Goal: Use online tool/utility: Utilize a website feature to perform a specific function

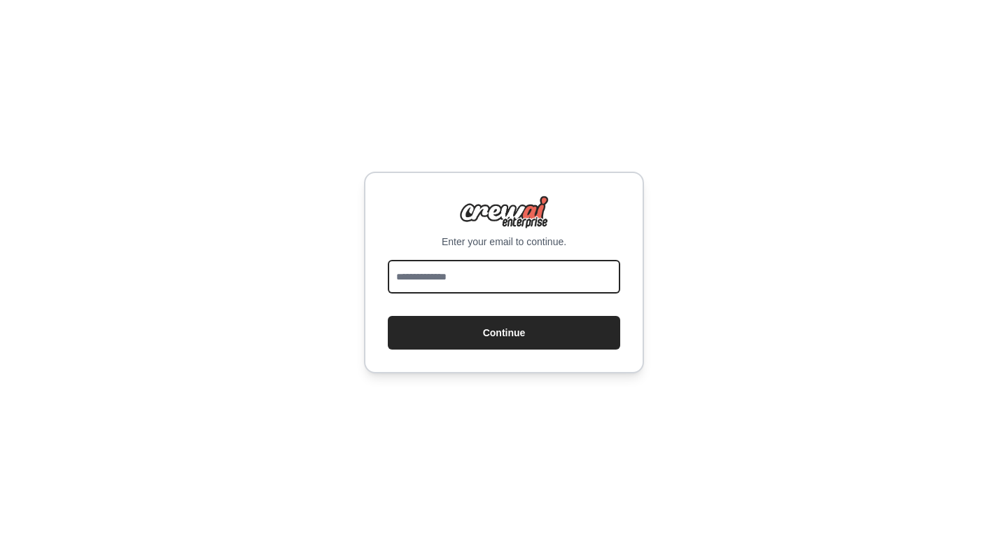
click at [468, 274] on input "email" at bounding box center [504, 277] width 232 height 34
type input "**********"
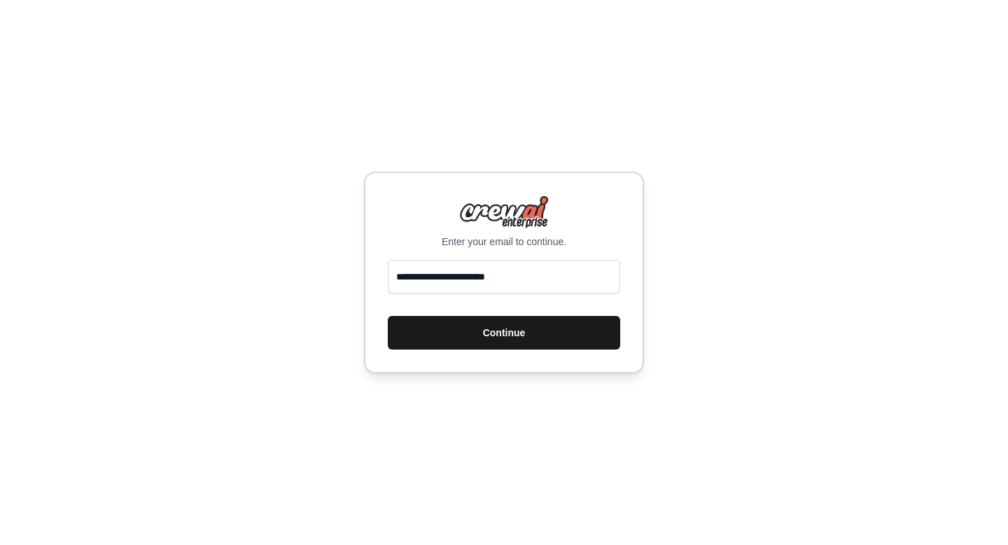
click at [505, 327] on button "Continue" at bounding box center [504, 333] width 232 height 34
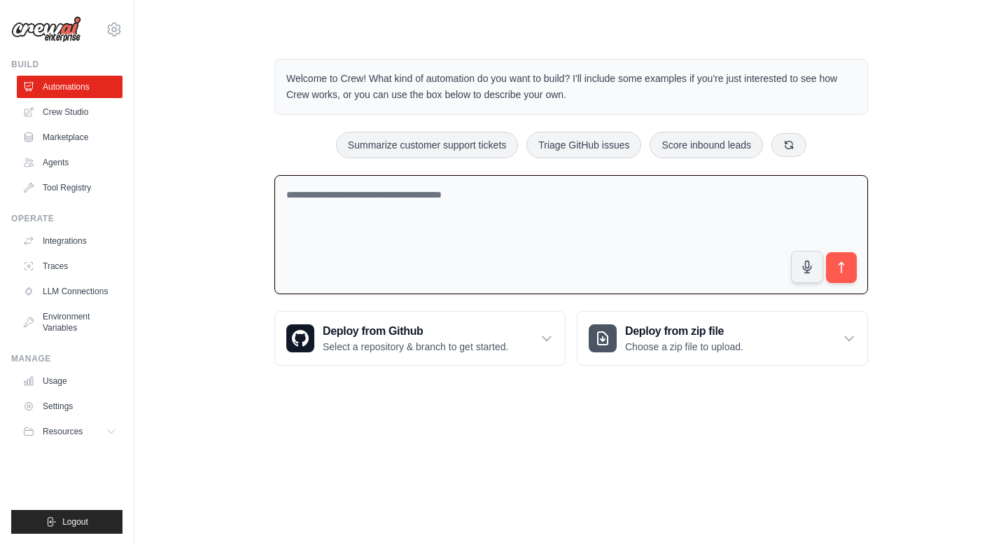
click at [494, 196] on textarea at bounding box center [571, 235] width 594 height 120
paste textarea "**********"
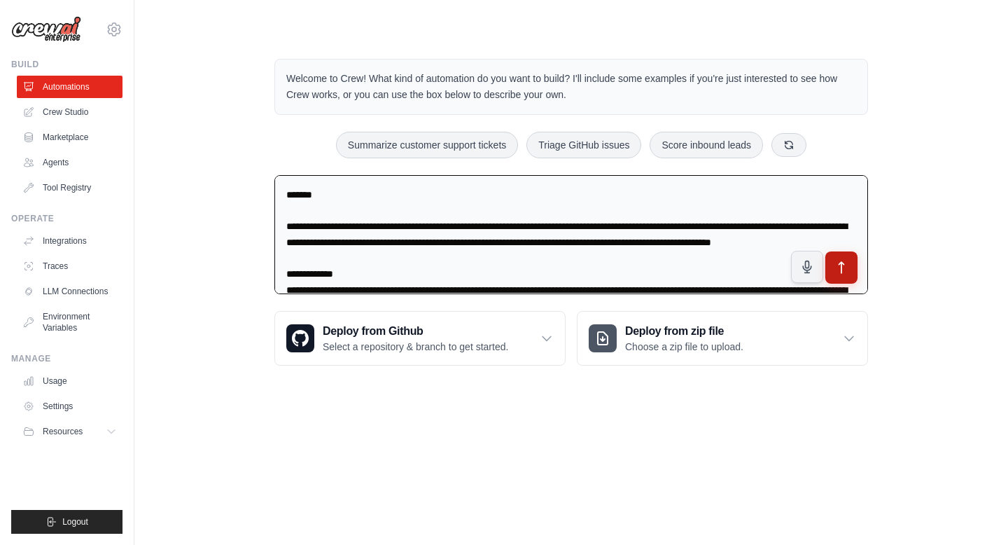
type textarea "**********"
click at [850, 264] on button "submit" at bounding box center [841, 267] width 32 height 32
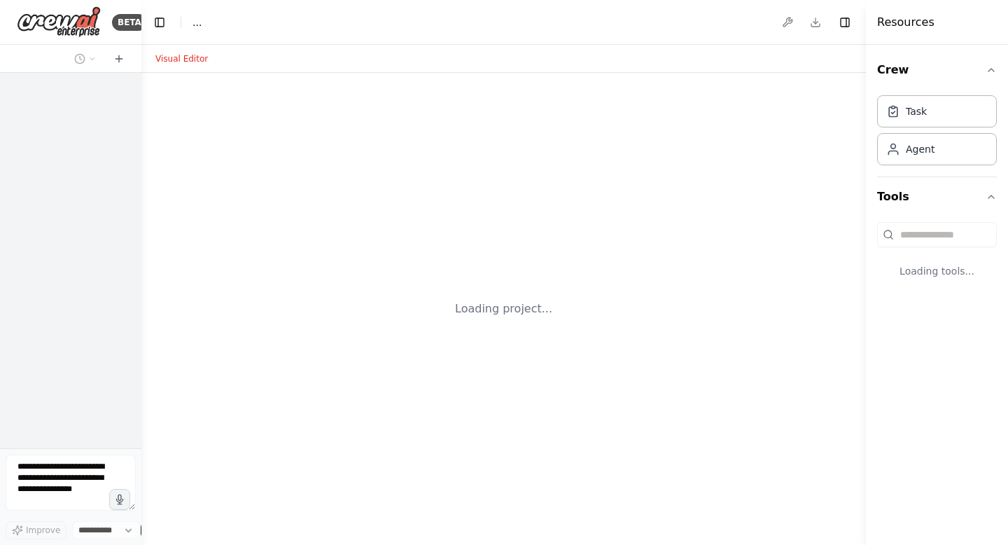
select select "****"
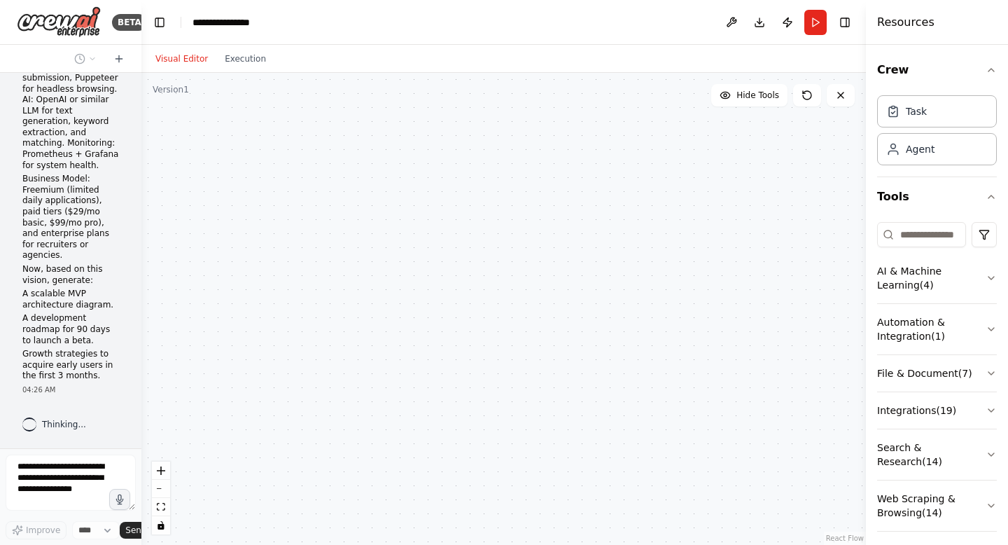
scroll to position [1373, 0]
drag, startPoint x: 136, startPoint y: 412, endPoint x: 143, endPoint y: 265, distance: 147.2
click at [143, 265] on div "BETA Prompt: I want to build a SaaS platform called AutoApply Pro, an AI-powere…" at bounding box center [504, 272] width 1008 height 545
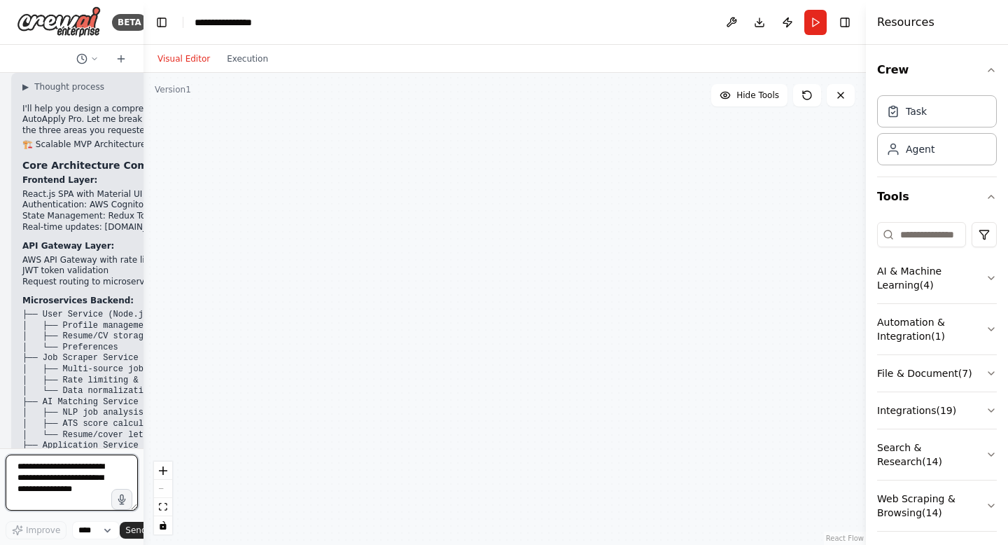
scroll to position [1587, 0]
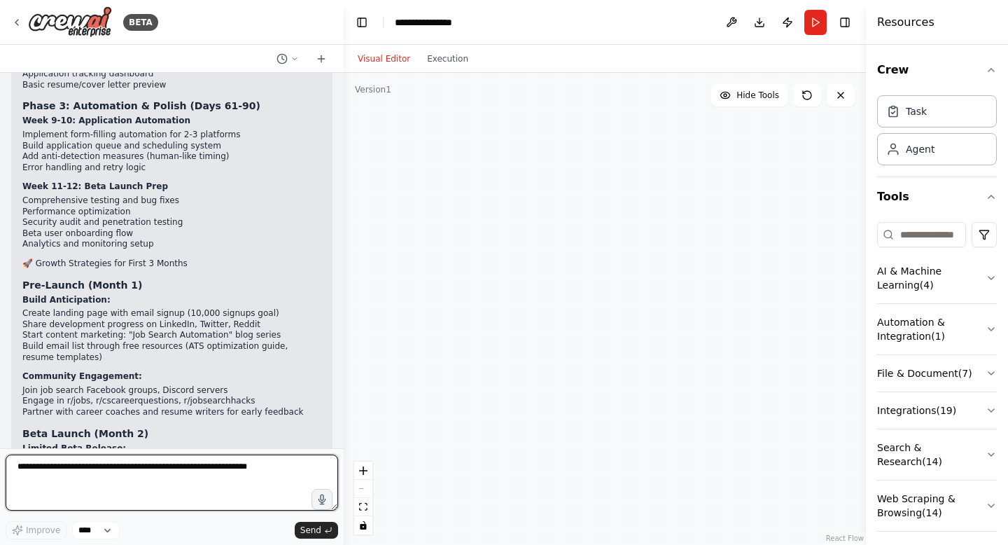
drag, startPoint x: 137, startPoint y: 369, endPoint x: 344, endPoint y: 359, distance: 206.7
click at [344, 359] on div "BETA Prompt: I want to build a SaaS platform called AutoApply Pro, an AI-powere…" at bounding box center [504, 272] width 1008 height 545
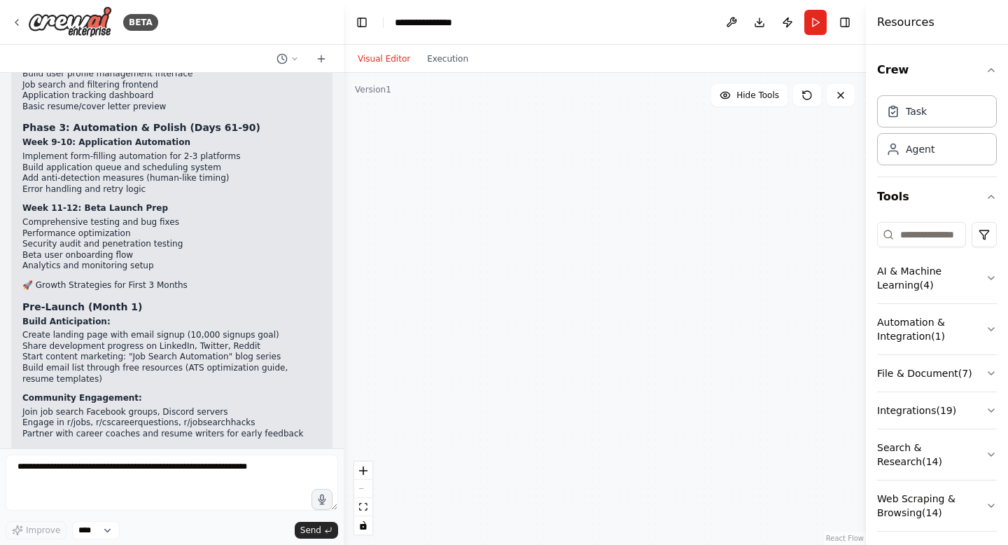
drag, startPoint x: 344, startPoint y: 359, endPoint x: 360, endPoint y: 355, distance: 17.3
click at [361, 355] on div at bounding box center [605, 309] width 522 height 472
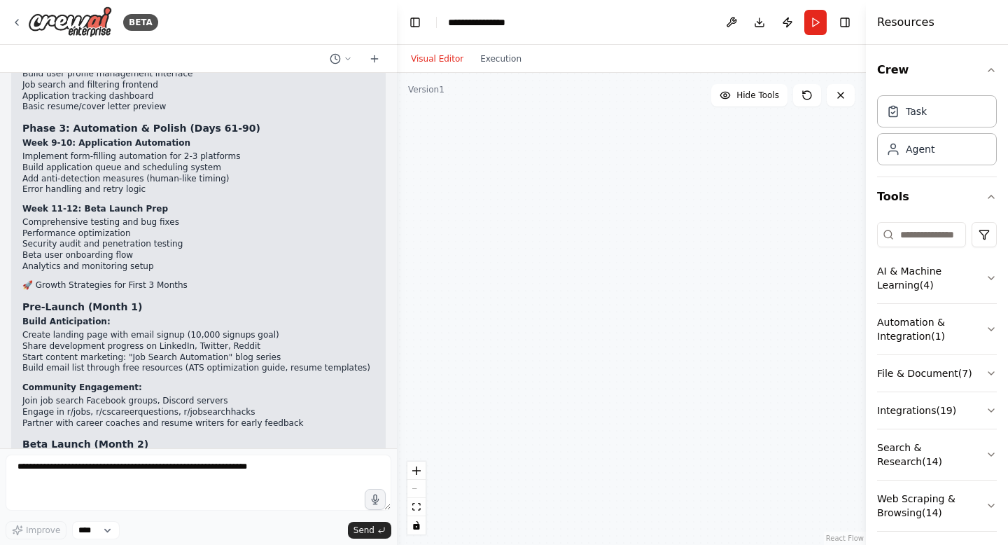
scroll to position [1400, 0]
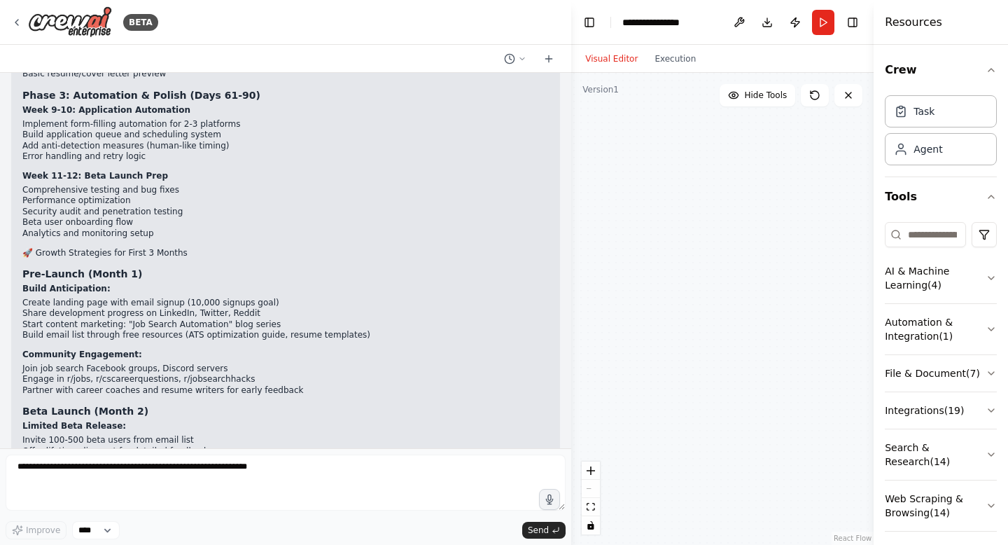
drag, startPoint x: 341, startPoint y: 353, endPoint x: 624, endPoint y: 396, distance: 286.1
click at [624, 397] on div "BETA Prompt: I want to build a SaaS platform called AutoApply Pro, an AI-powere…" at bounding box center [504, 272] width 1008 height 545
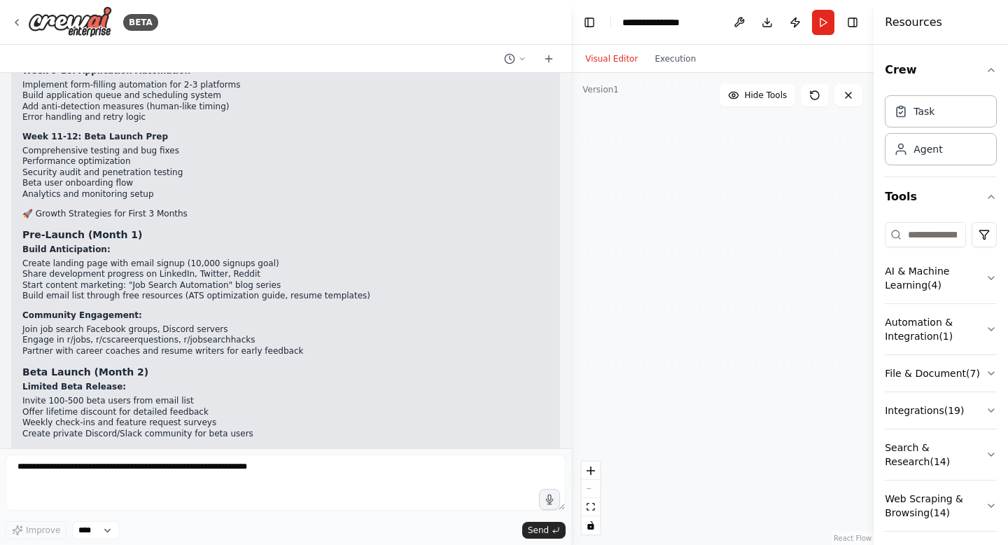
drag, startPoint x: 565, startPoint y: 343, endPoint x: 708, endPoint y: 349, distance: 143.6
click at [713, 350] on div "BETA Prompt: I want to build a SaaS platform called AutoApply Pro, an AI-powere…" at bounding box center [504, 272] width 1008 height 545
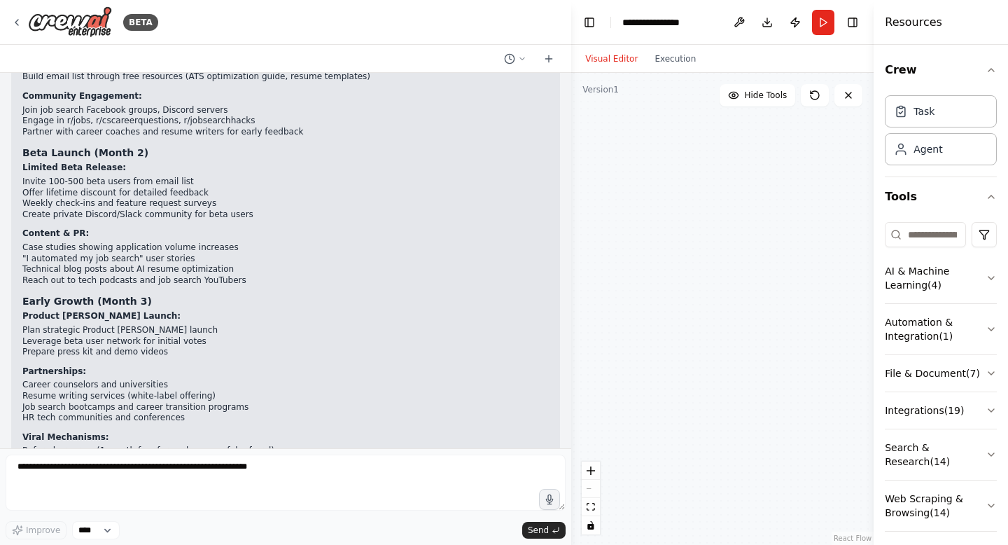
scroll to position [1899, 0]
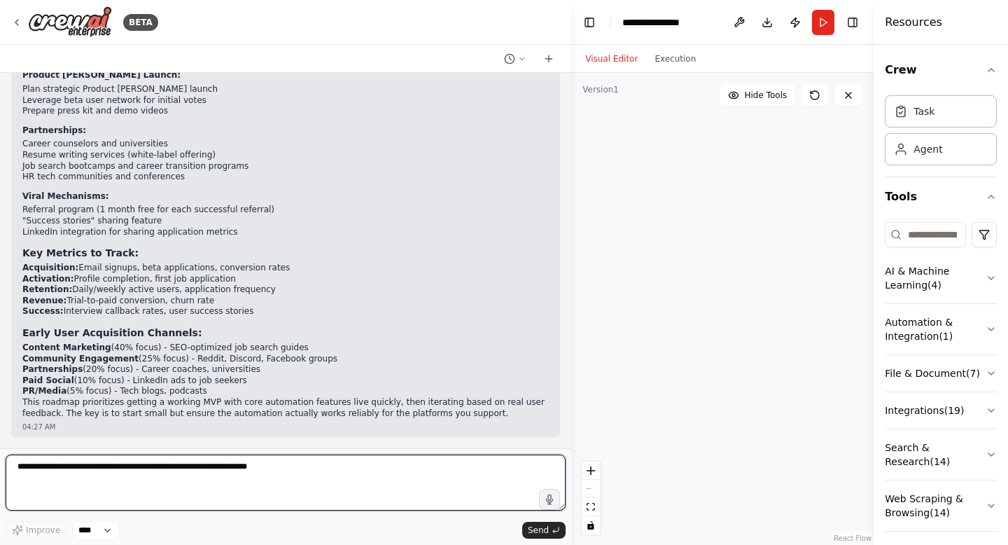
click at [294, 475] on textarea at bounding box center [286, 482] width 560 height 56
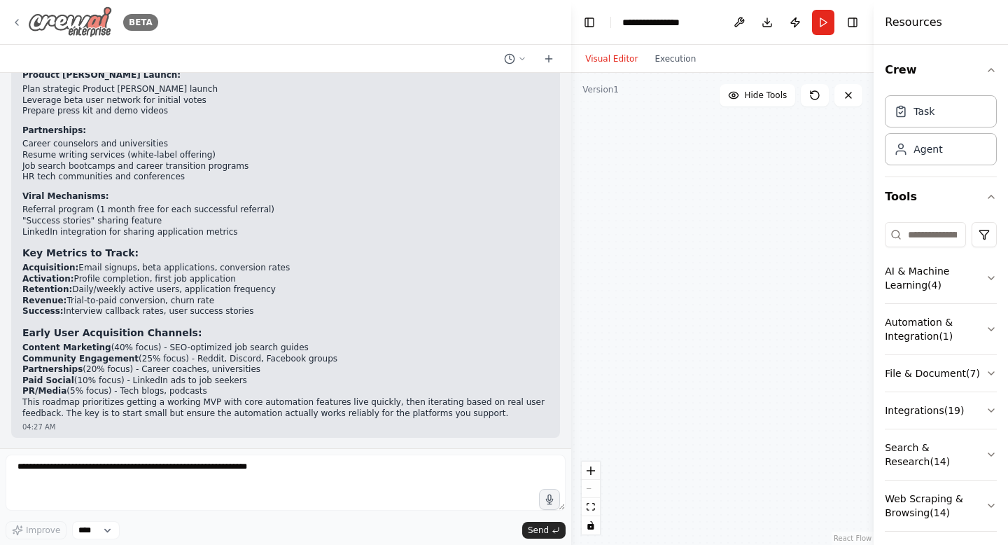
click at [71, 16] on img at bounding box center [70, 21] width 84 height 31
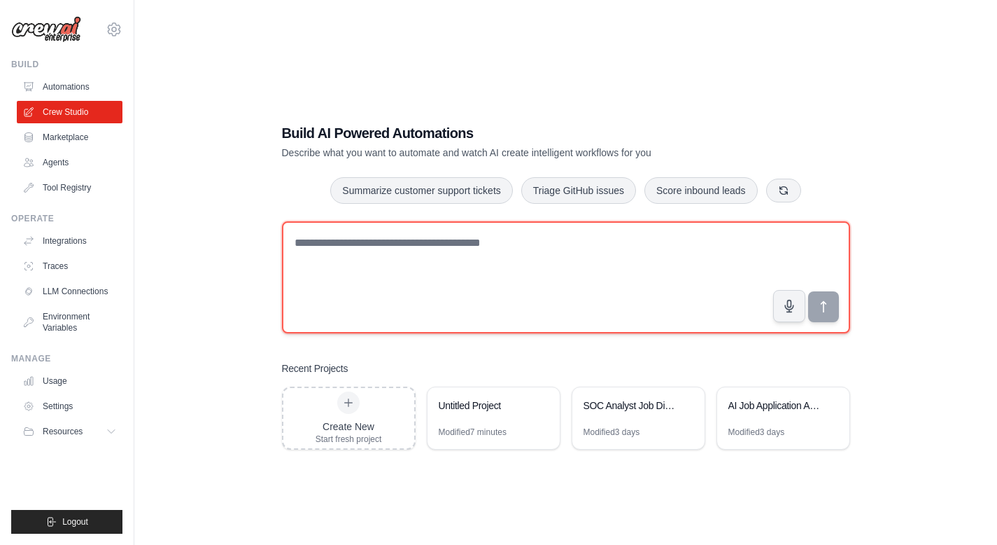
click at [426, 279] on textarea at bounding box center [566, 277] width 568 height 112
paste textarea "**********"
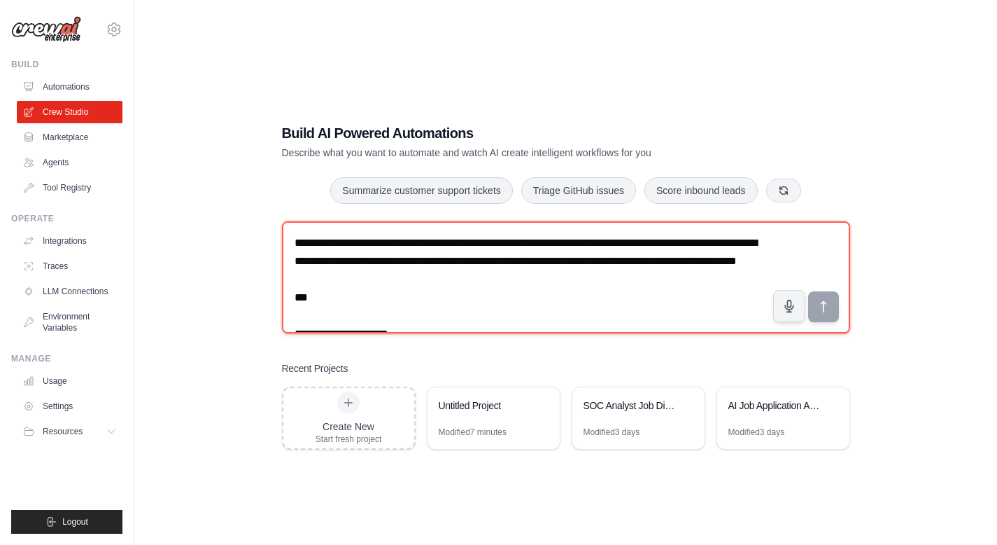
scroll to position [1428, 0]
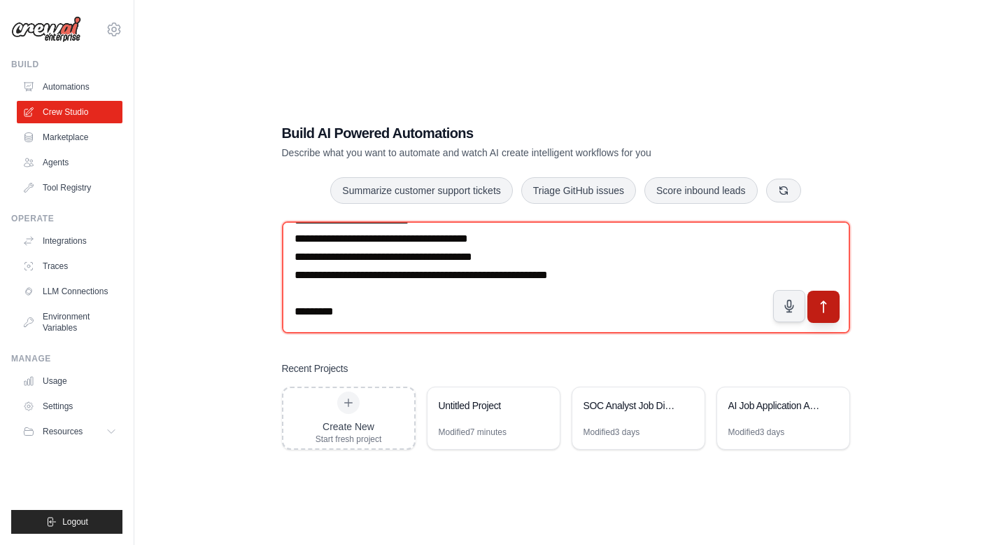
type textarea "**********"
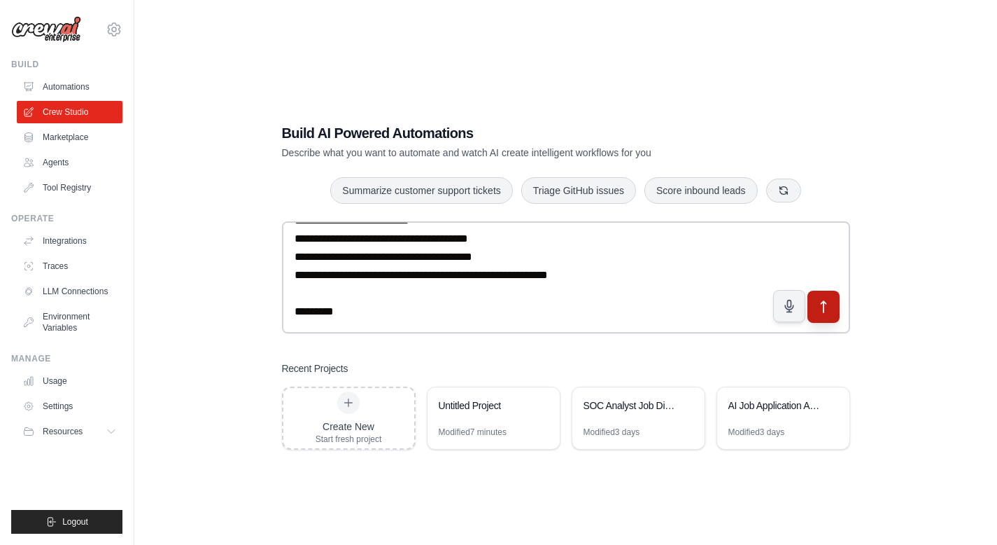
click at [822, 305] on icon "submit" at bounding box center [823, 307] width 15 height 15
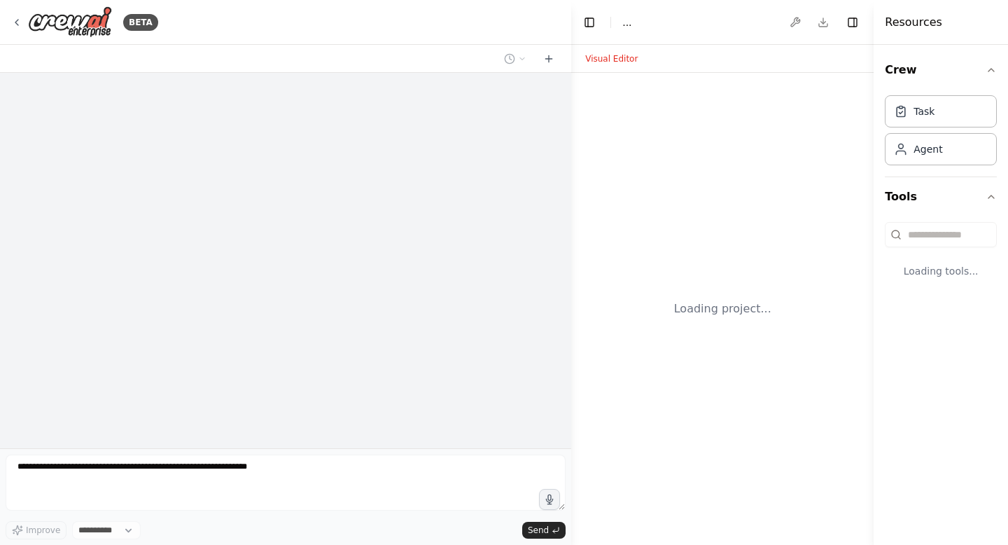
select select "****"
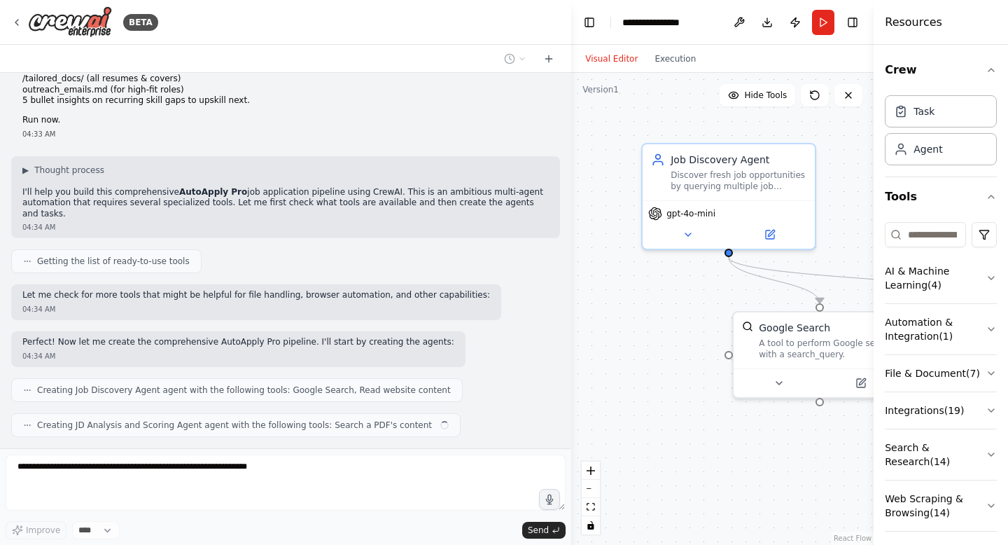
scroll to position [563, 0]
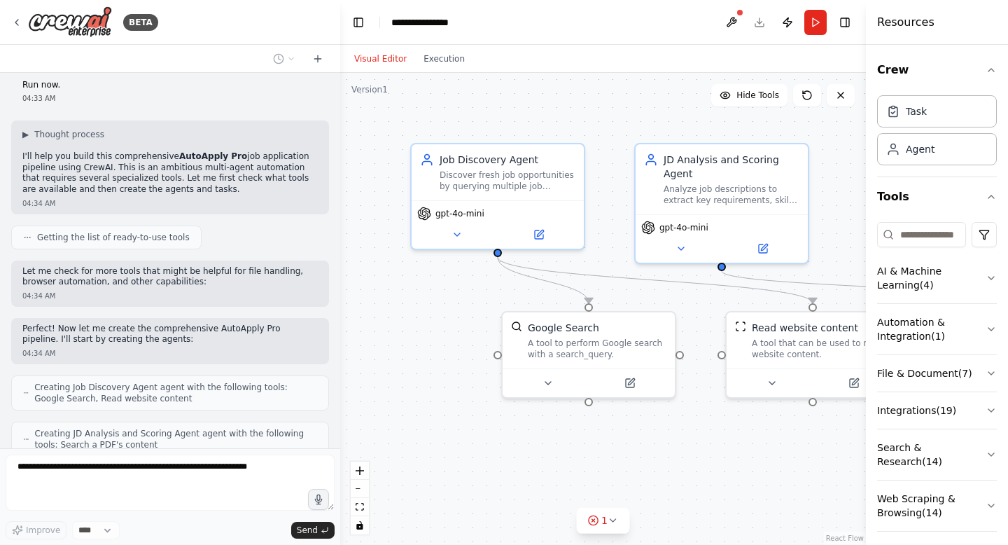
drag, startPoint x: 570, startPoint y: 317, endPoint x: 341, endPoint y: 440, distance: 259.9
click at [341, 440] on div "BETA Here’s a single, ready-to-paste prompt for building an AI-agent (CrewAI/La…" at bounding box center [504, 272] width 1008 height 545
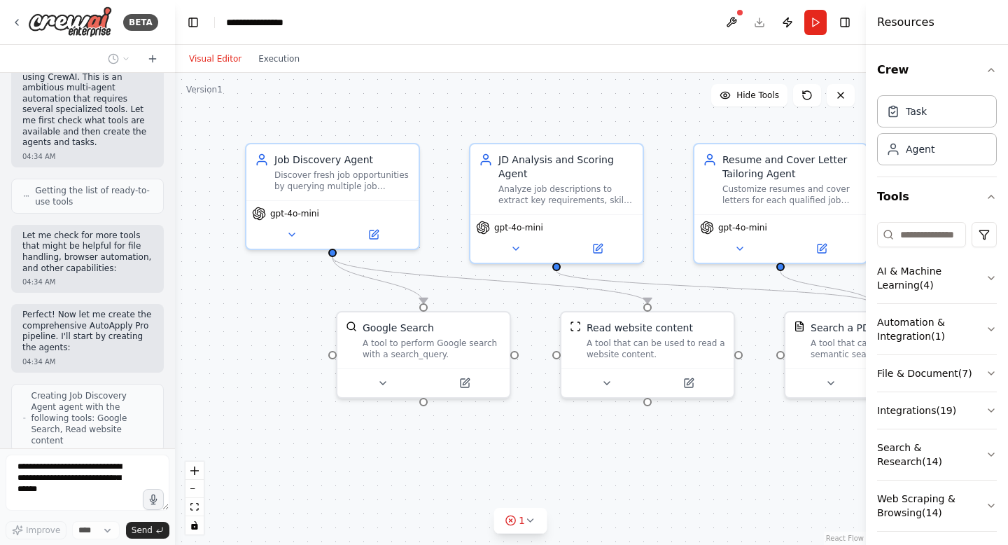
scroll to position [1562, 0]
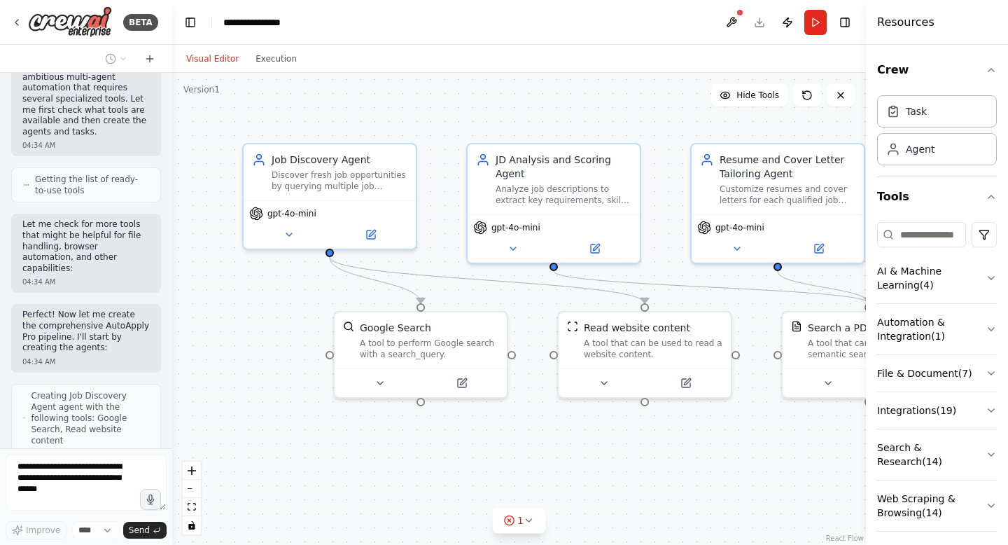
drag, startPoint x: 338, startPoint y: 372, endPoint x: 172, endPoint y: 451, distance: 183.8
click at [172, 451] on div "BETA Here’s a single, ready-to-paste prompt for building an AI-agent (CrewAI/La…" at bounding box center [504, 272] width 1008 height 545
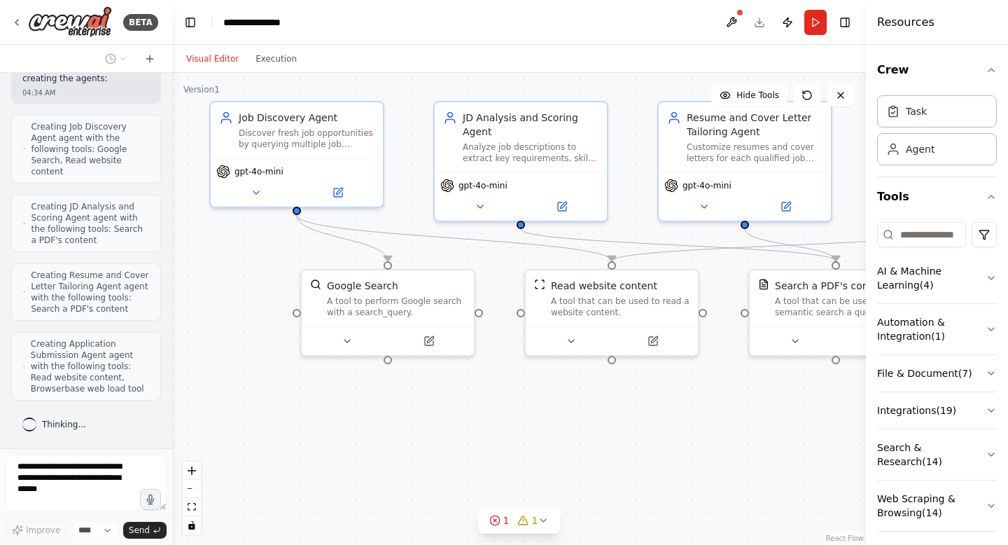
scroll to position [1842, 0]
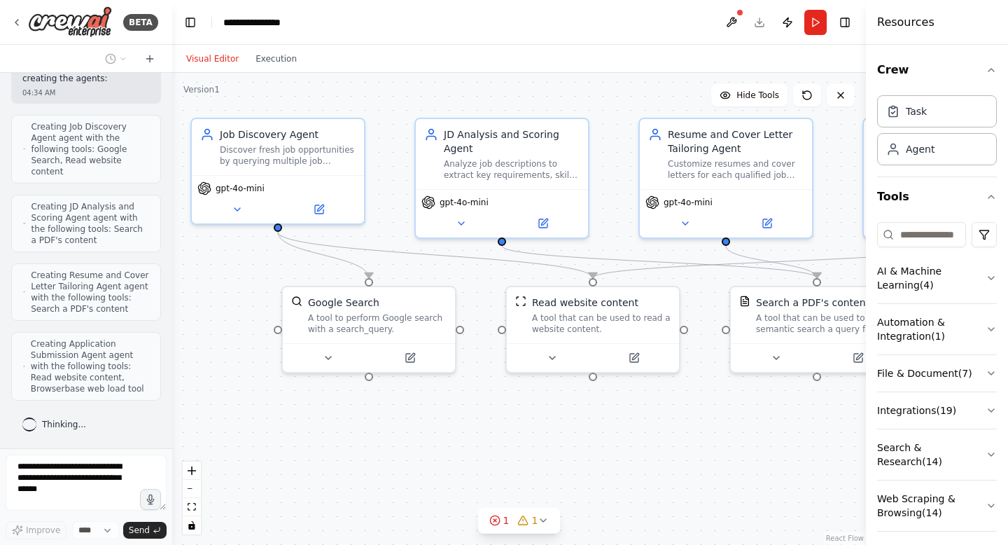
drag, startPoint x: 172, startPoint y: 451, endPoint x: 120, endPoint y: 427, distance: 57.3
click at [120, 427] on div "BETA Here’s a single, ready-to-paste prompt for building an AI-agent (CrewAI/La…" at bounding box center [504, 272] width 1008 height 545
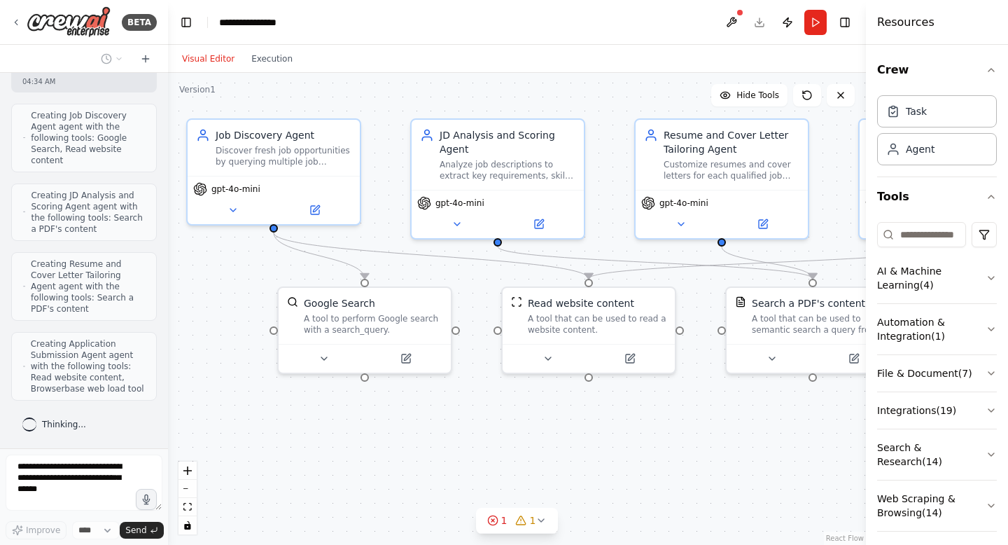
scroll to position [2016, 0]
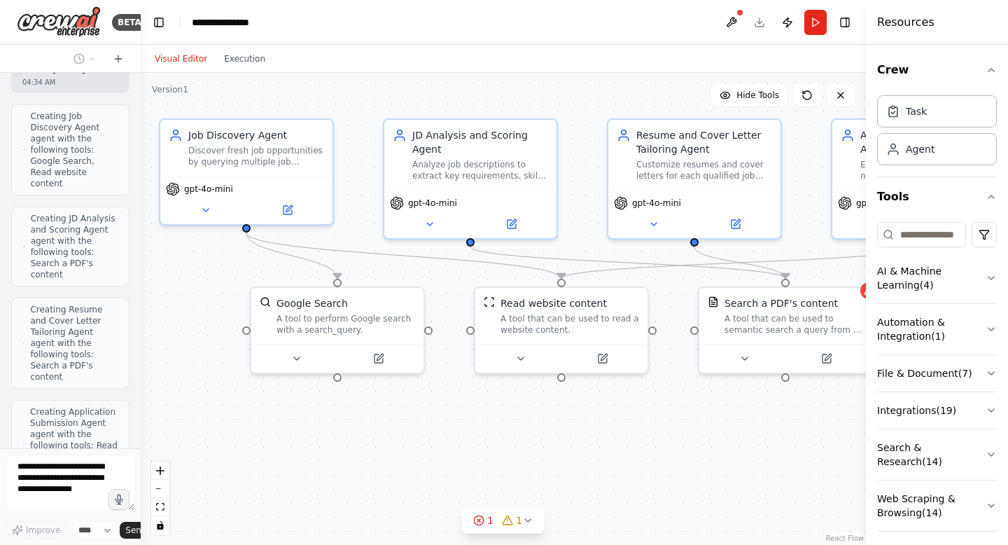
drag, startPoint x: 168, startPoint y: 402, endPoint x: 82, endPoint y: 418, distance: 87.5
click at [82, 418] on div "BETA Here’s a single, ready-to-paste prompt for building an AI-agent (CrewAI/La…" at bounding box center [70, 272] width 141 height 545
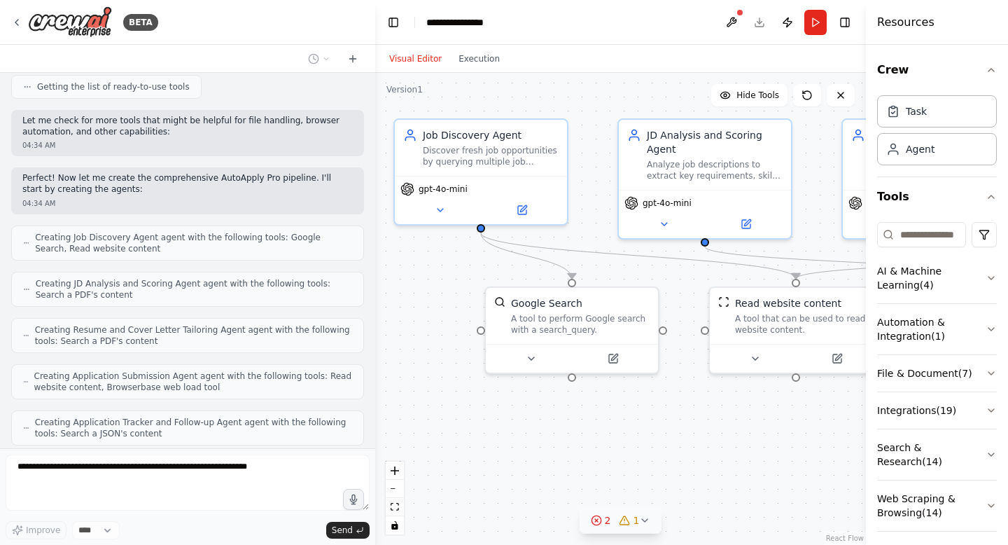
scroll to position [668, 0]
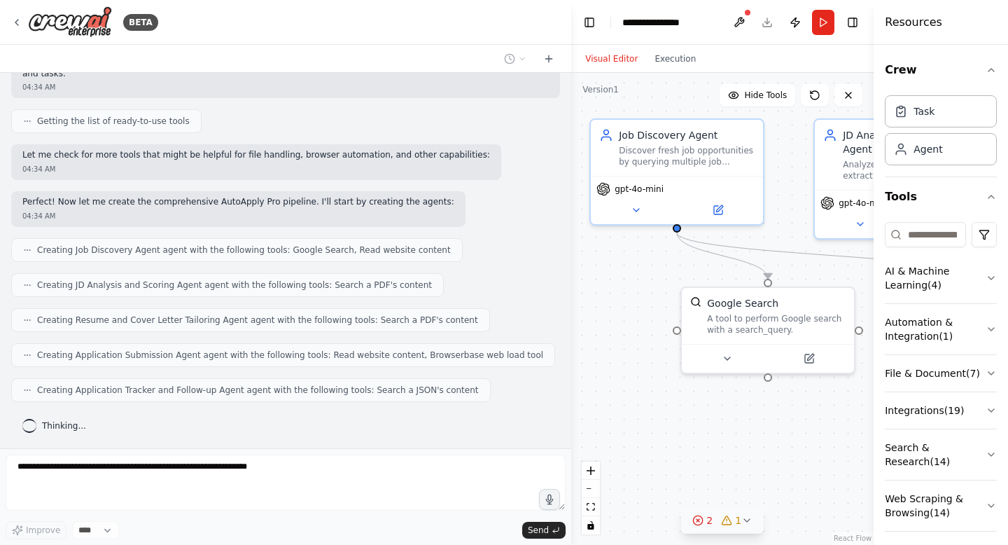
drag, startPoint x: 139, startPoint y: 391, endPoint x: 748, endPoint y: 518, distance: 622.7
click at [748, 518] on div "BETA Here’s a single, ready-to-paste prompt for building an AI-agent (CrewAI/La…" at bounding box center [504, 272] width 1008 height 545
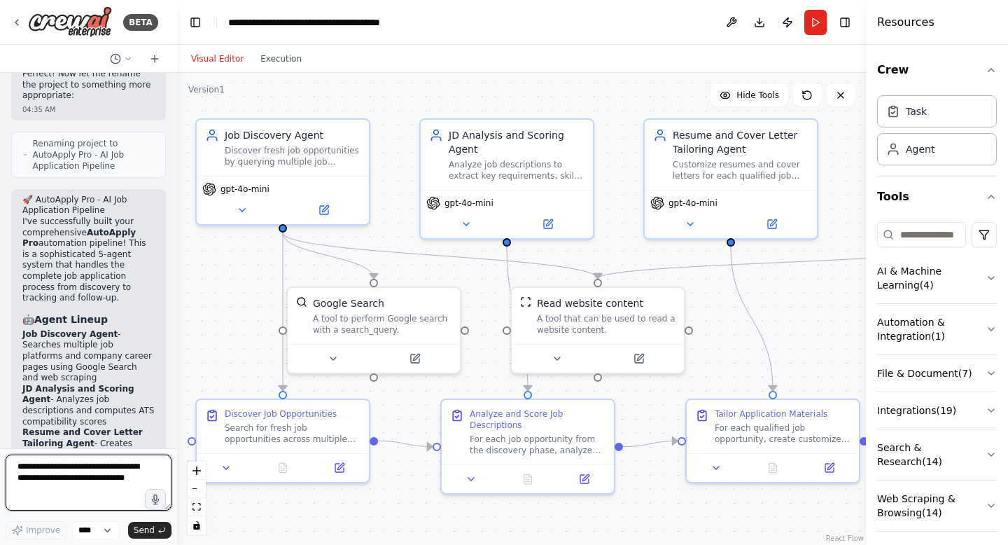
scroll to position [4366, 0]
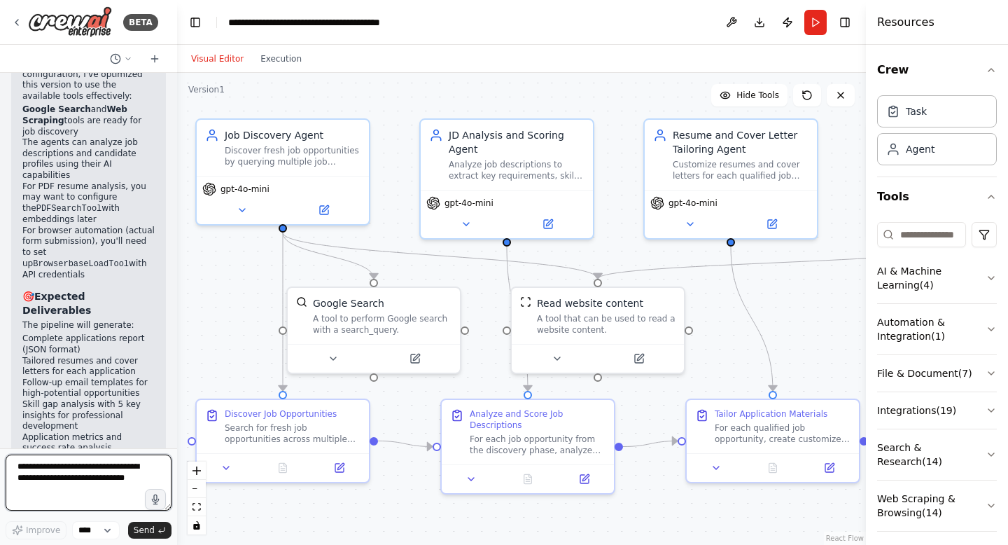
drag, startPoint x: 568, startPoint y: 342, endPoint x: 141, endPoint y: 435, distance: 437.0
click at [141, 435] on div "BETA Here’s a single, ready-to-paste prompt for building an AI-agent (CrewAI/La…" at bounding box center [504, 272] width 1008 height 545
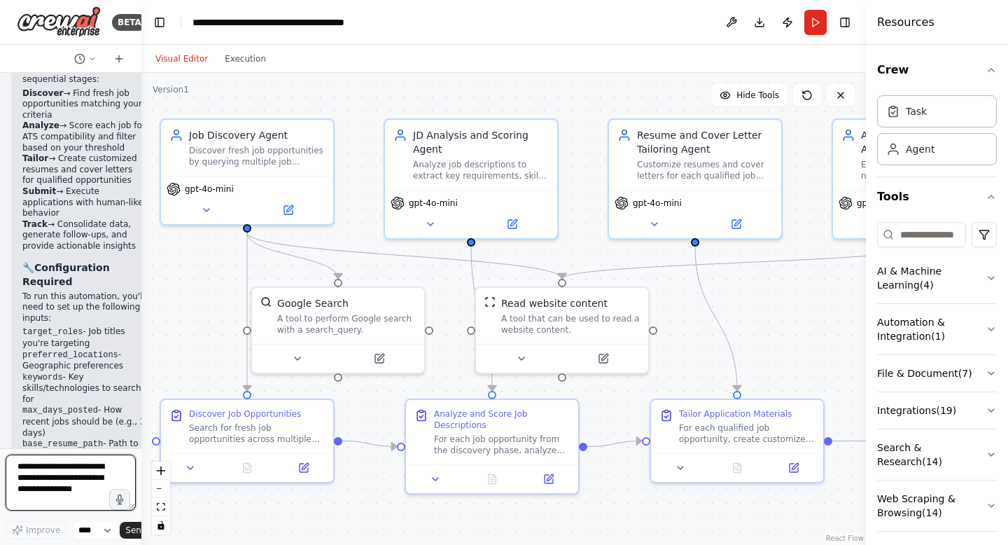
scroll to position [4004, 0]
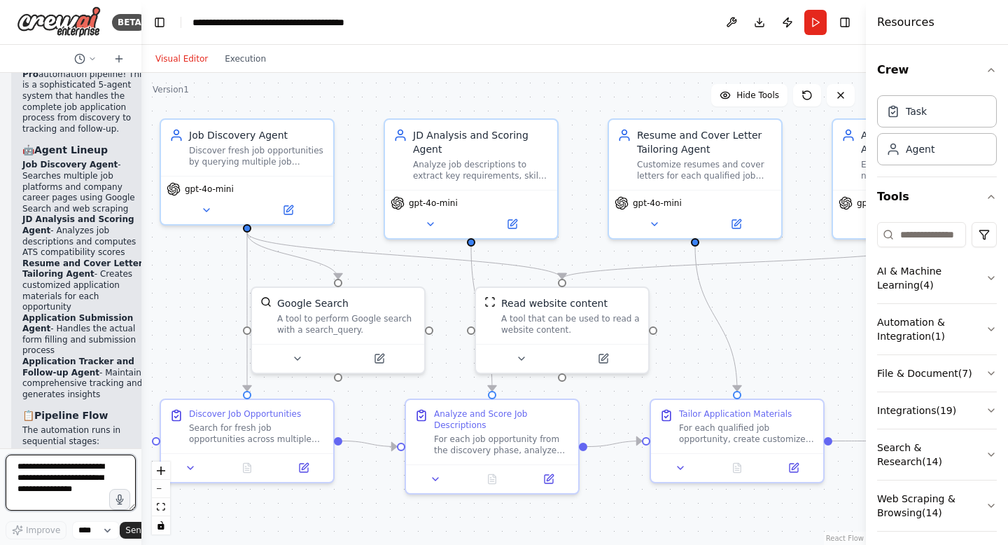
drag, startPoint x: 136, startPoint y: 307, endPoint x: 0, endPoint y: 328, distance: 138.1
click at [0, 328] on div "BETA Here’s a single, ready-to-paste prompt for building an AI-agent (CrewAI/La…" at bounding box center [70, 272] width 141 height 545
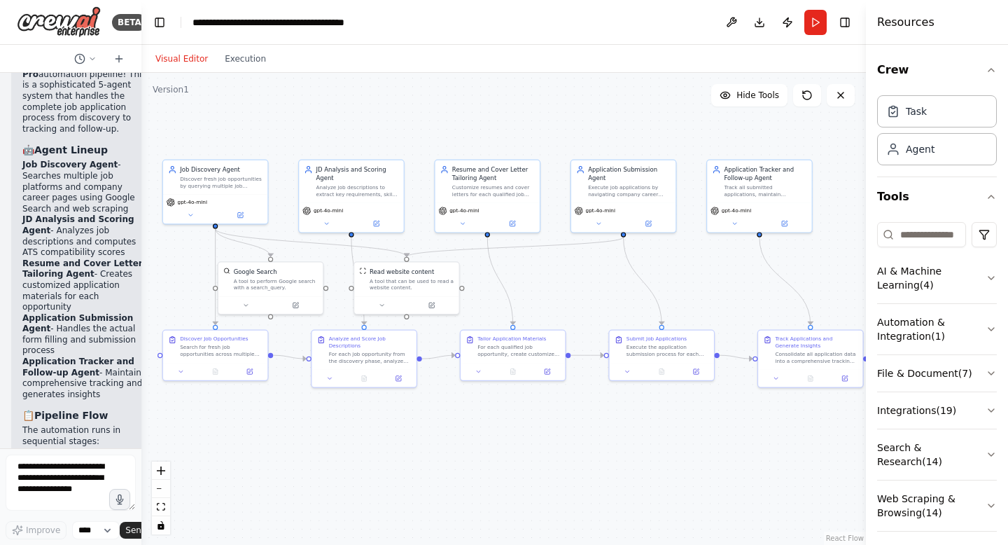
drag, startPoint x: 718, startPoint y: 343, endPoint x: 552, endPoint y: 292, distance: 174.2
click at [552, 292] on div ".deletable-edge-delete-btn { width: 20px; height: 20px; border: 0px solid #ffff…" at bounding box center [503, 309] width 724 height 472
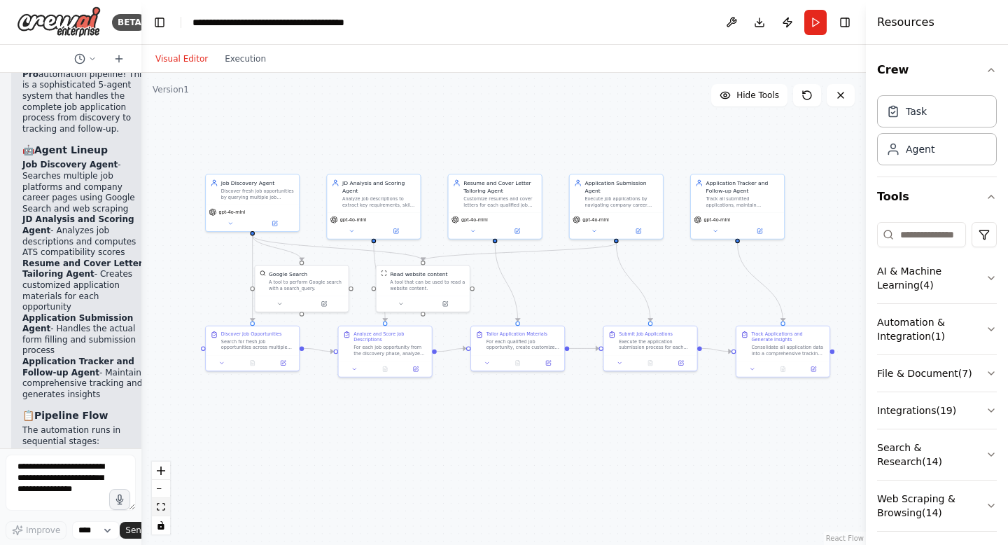
click at [160, 510] on icon "fit view" at bounding box center [161, 507] width 8 height 8
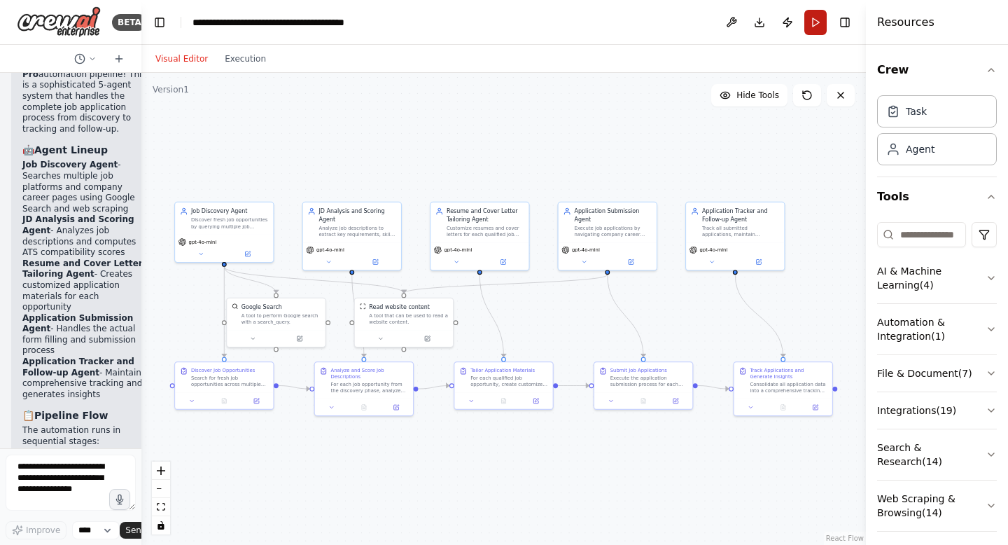
click at [817, 20] on button "Run" at bounding box center [815, 22] width 22 height 25
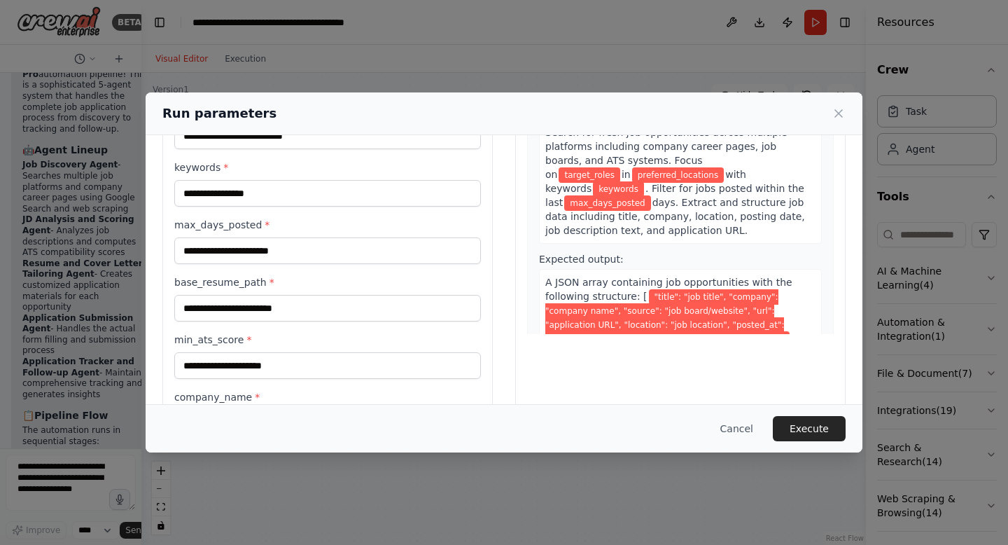
scroll to position [0, 0]
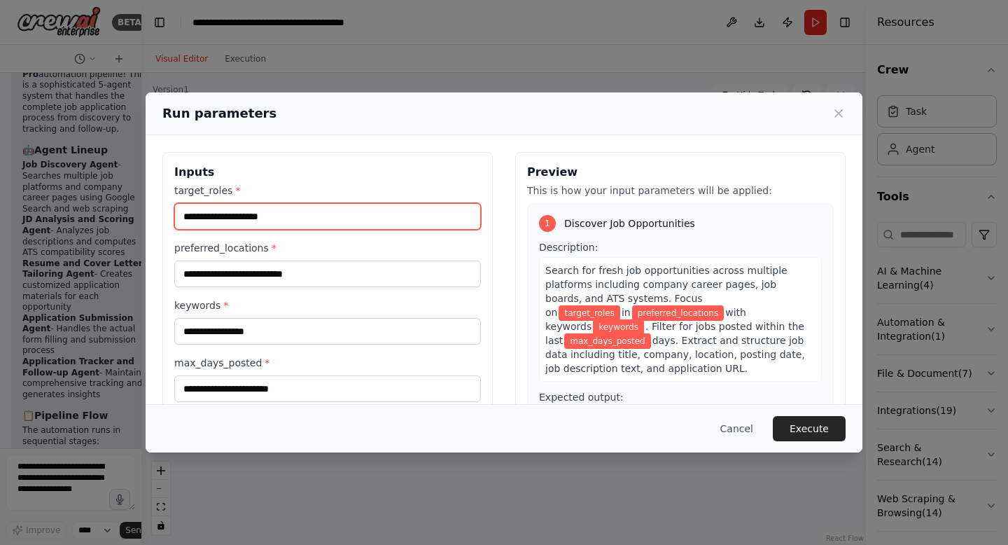
click at [301, 223] on input "target_roles *" at bounding box center [327, 216] width 307 height 27
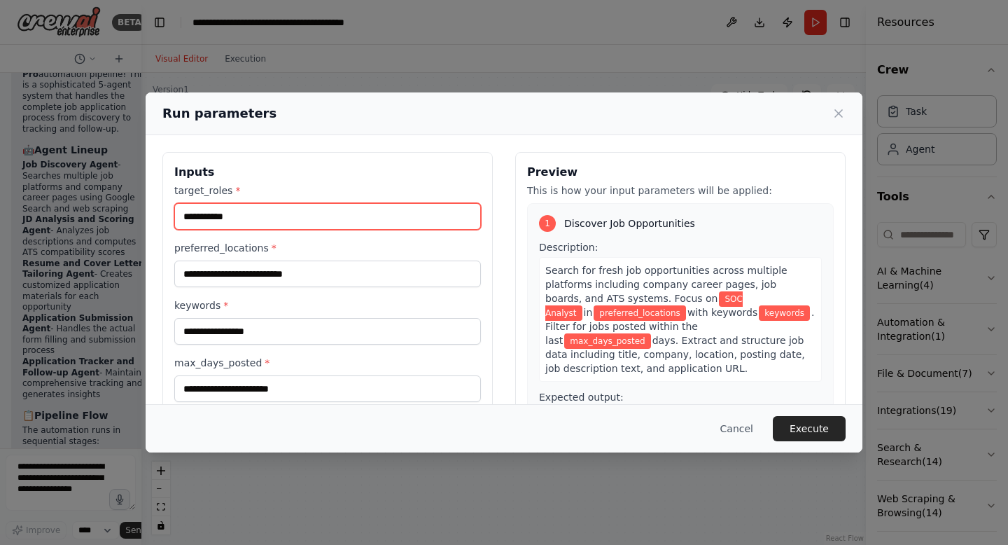
type input "**********"
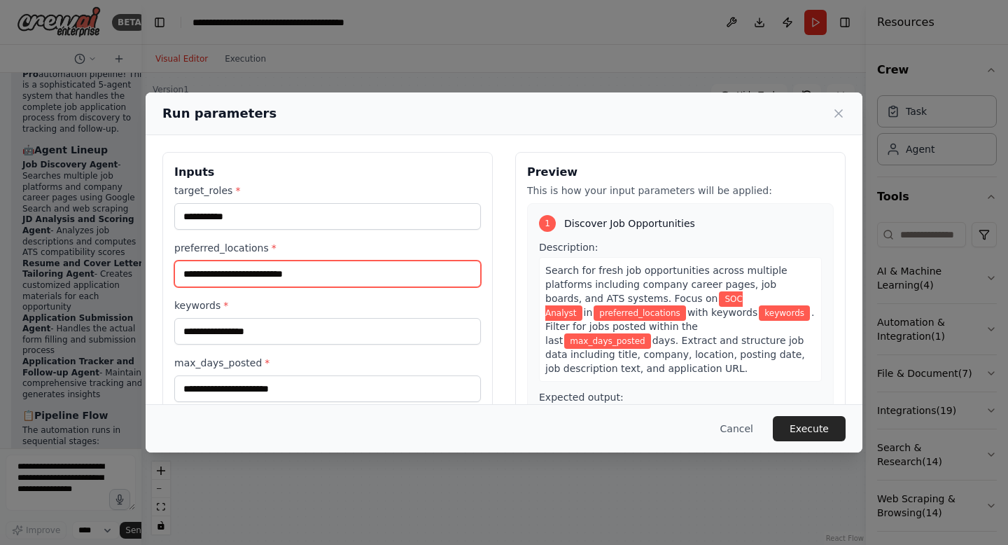
click at [227, 274] on input "preferred_locations *" at bounding box center [327, 273] width 307 height 27
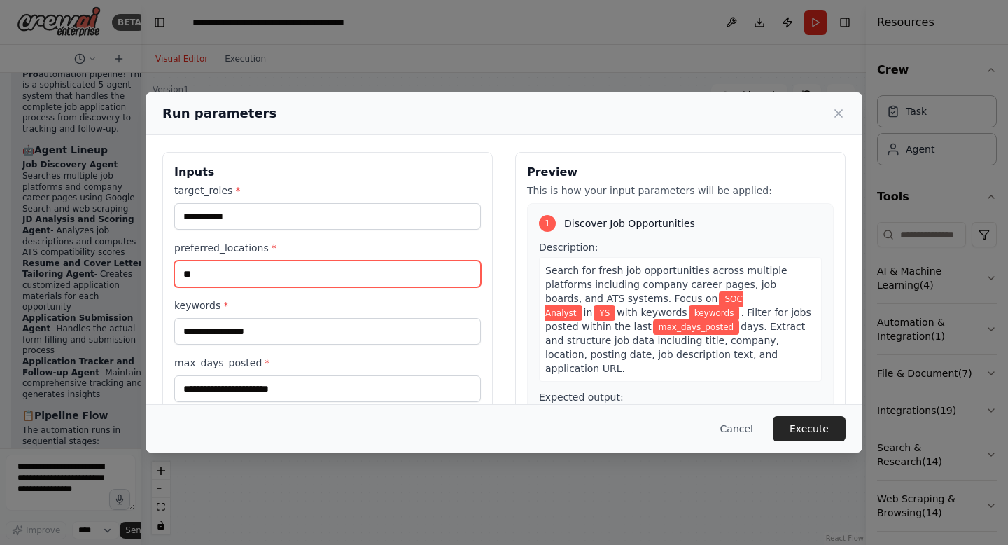
type input "*"
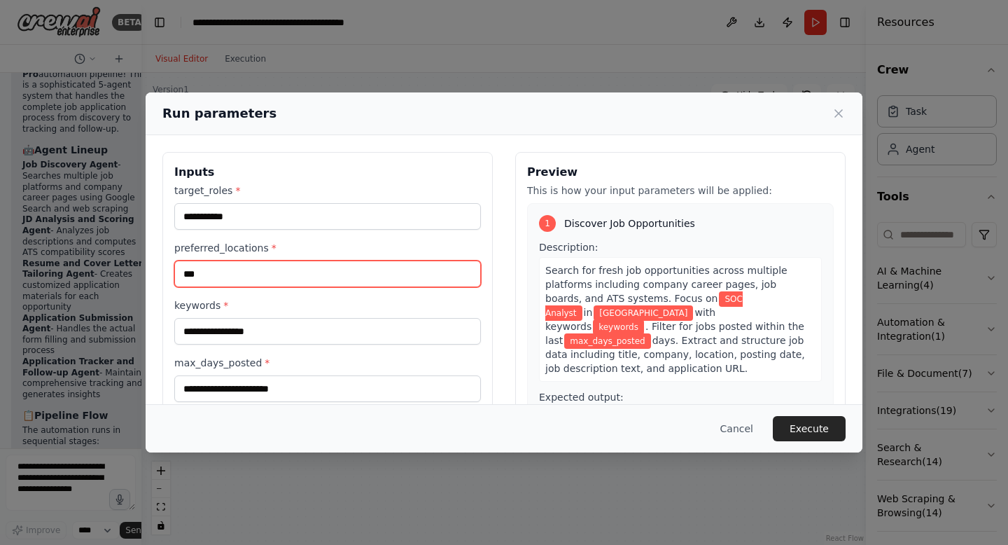
type input "***"
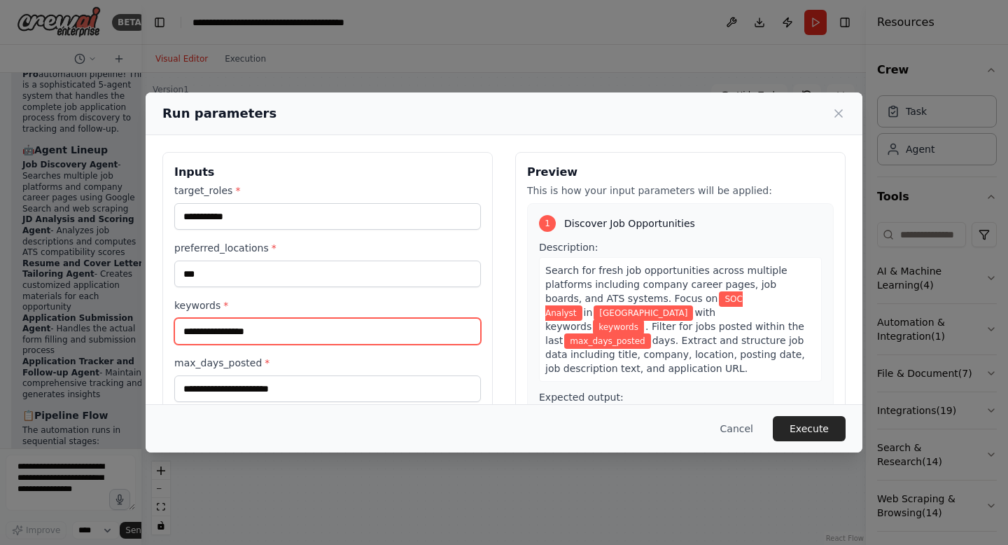
click at [202, 336] on input "keywords *" at bounding box center [327, 331] width 307 height 27
click at [202, 335] on input "***" at bounding box center [327, 331] width 307 height 27
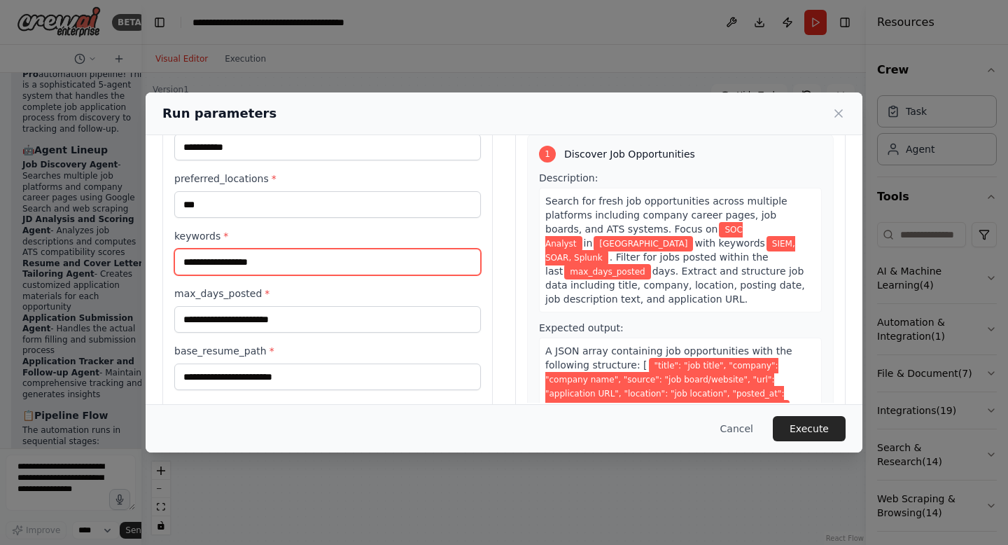
scroll to position [73, 0]
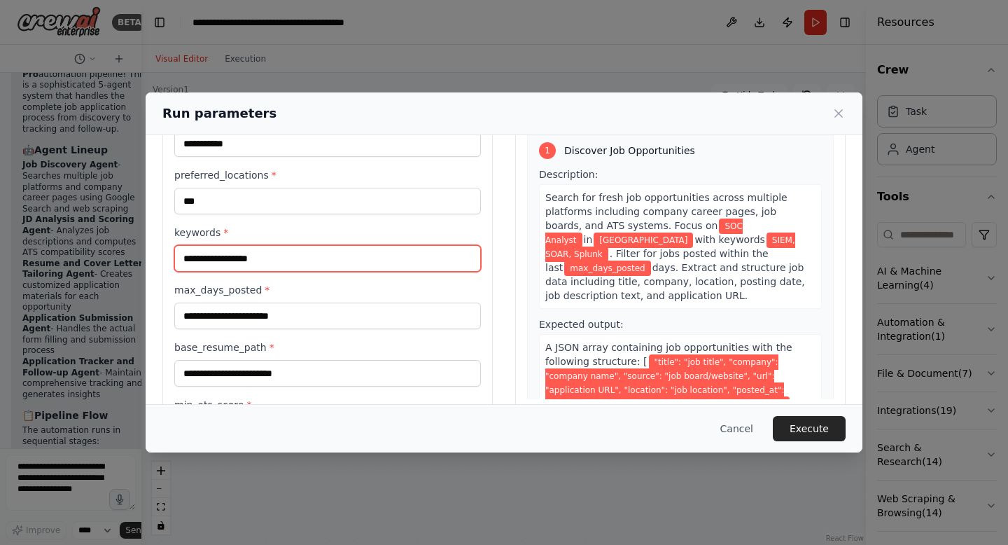
type input "**********"
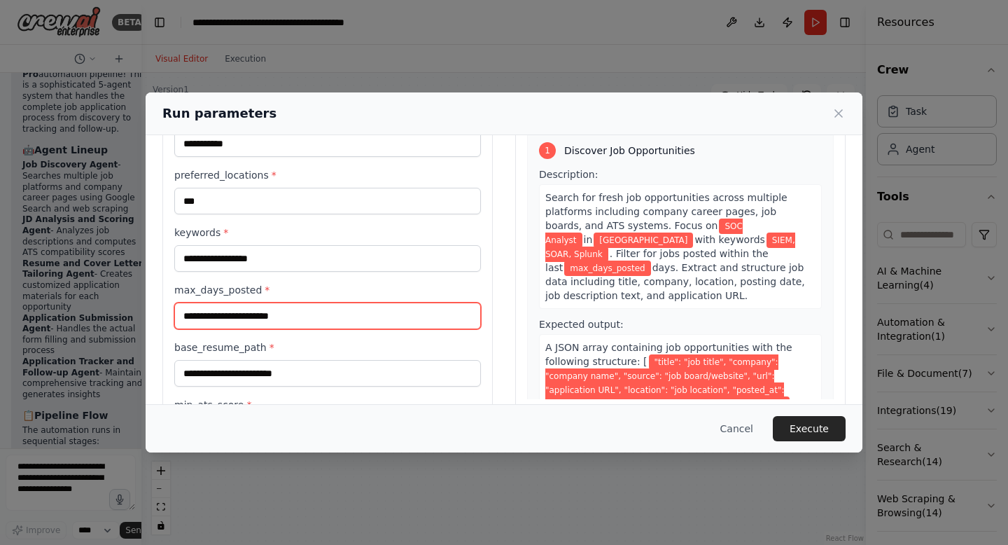
click at [237, 316] on input "max_days_posted *" at bounding box center [327, 315] width 307 height 27
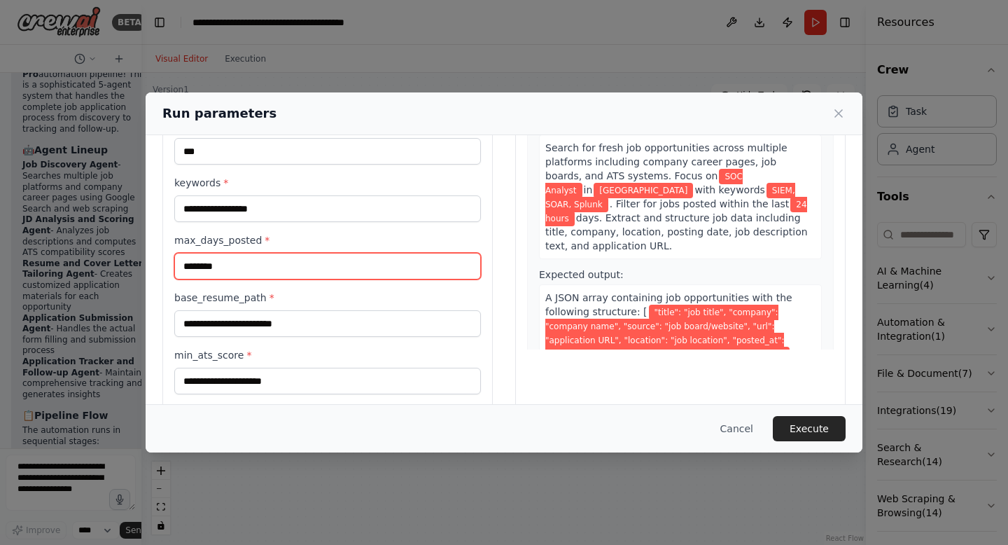
scroll to position [125, 0]
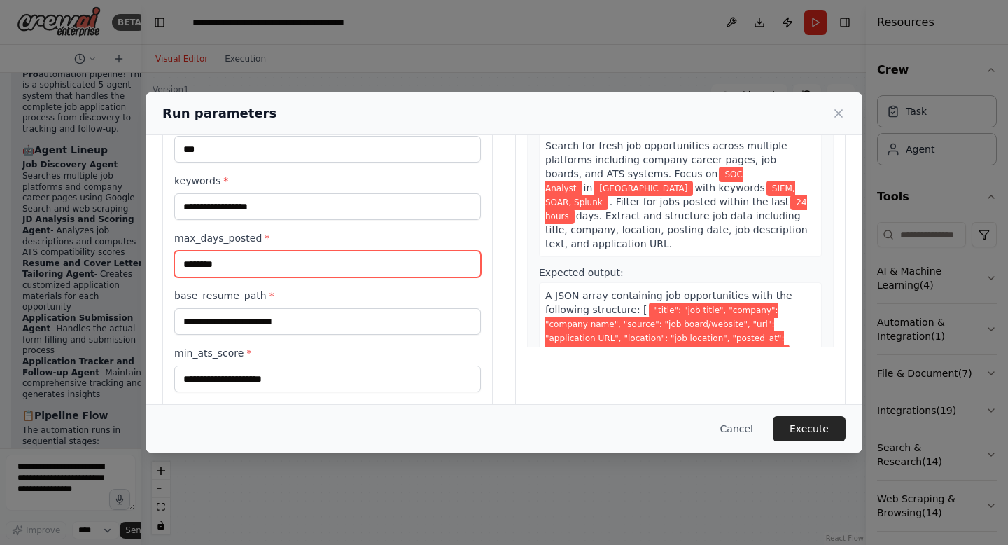
type input "********"
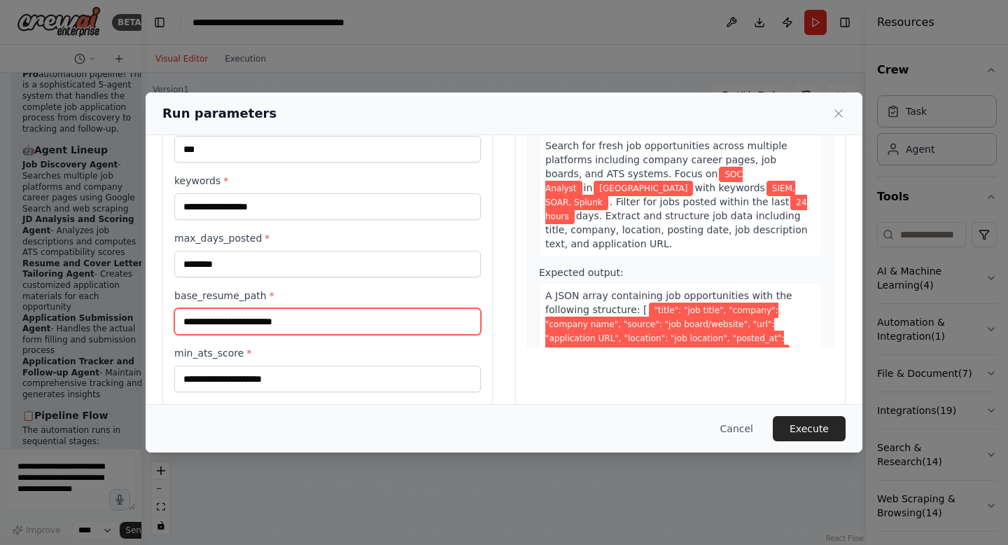
click at [283, 323] on input "base_resume_path *" at bounding box center [327, 321] width 307 height 27
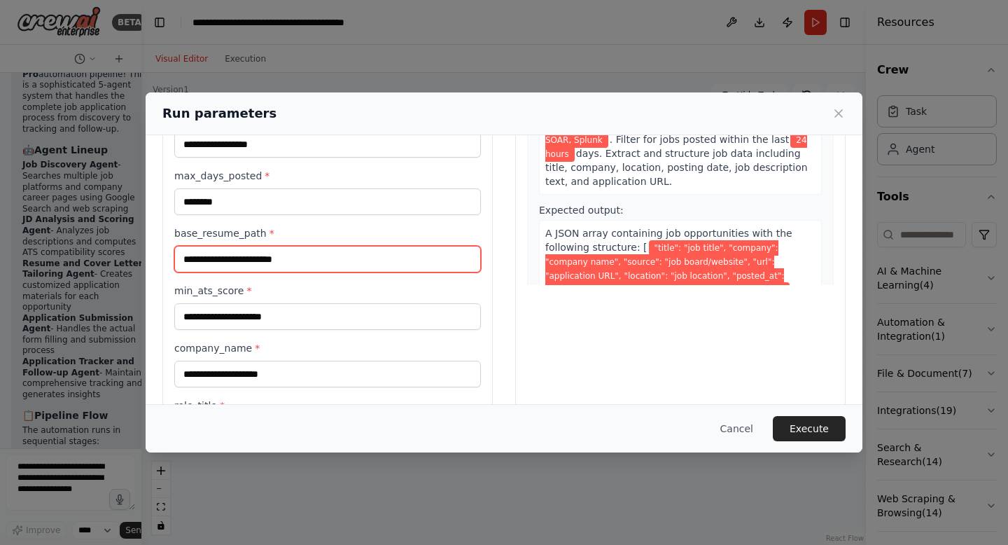
scroll to position [189, 0]
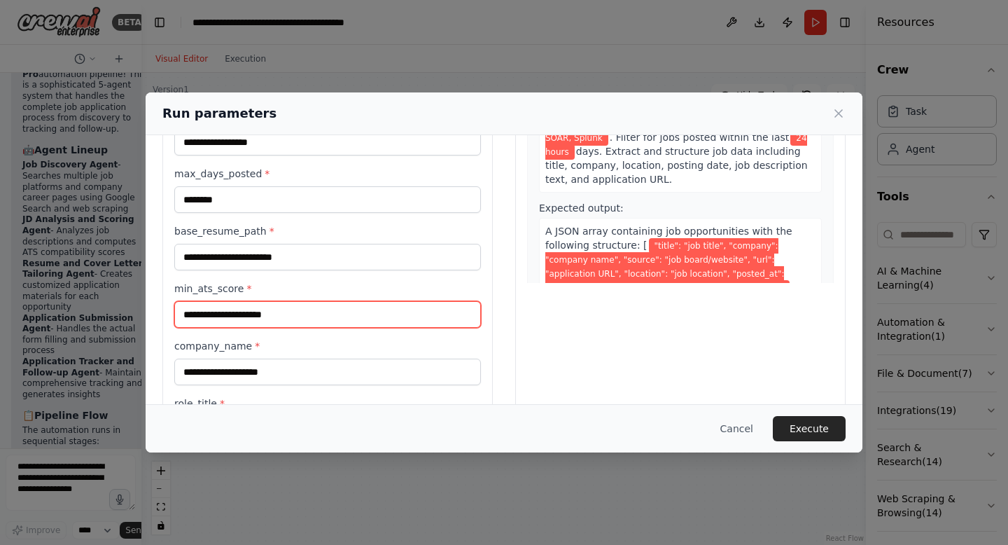
click at [283, 318] on input "min_ats_score *" at bounding box center [327, 314] width 307 height 27
type input "**"
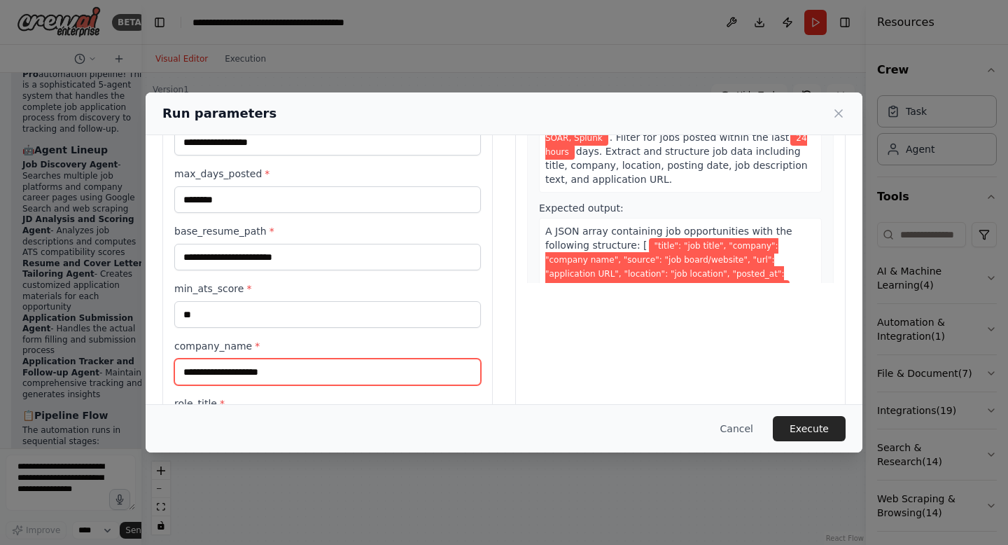
click at [265, 376] on input "company_name *" at bounding box center [327, 371] width 307 height 27
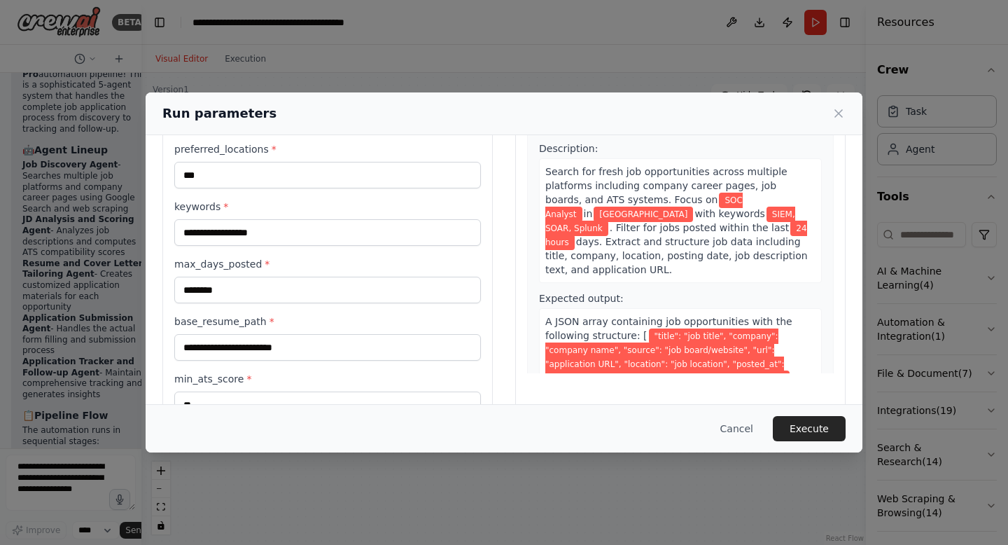
scroll to position [90, 0]
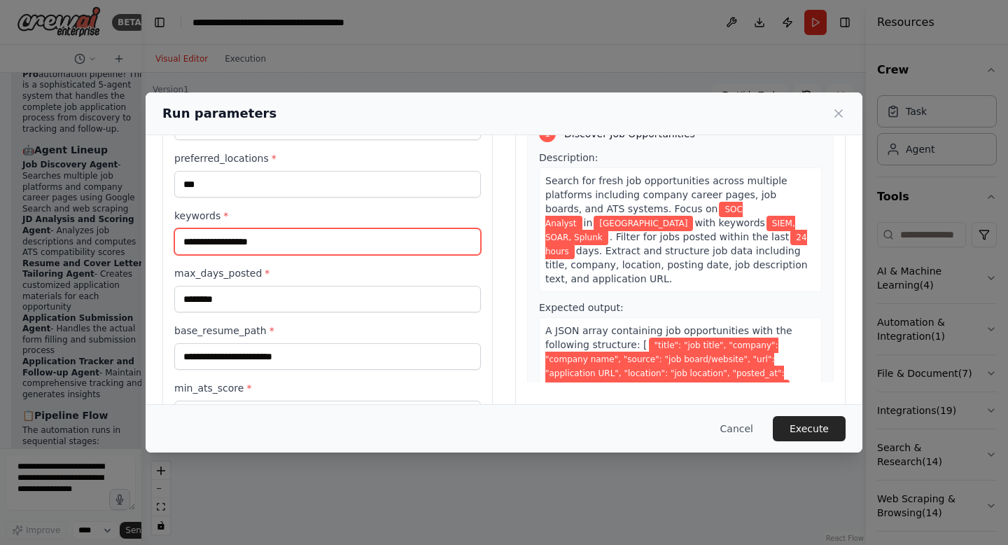
click at [315, 248] on input "**********" at bounding box center [327, 241] width 307 height 27
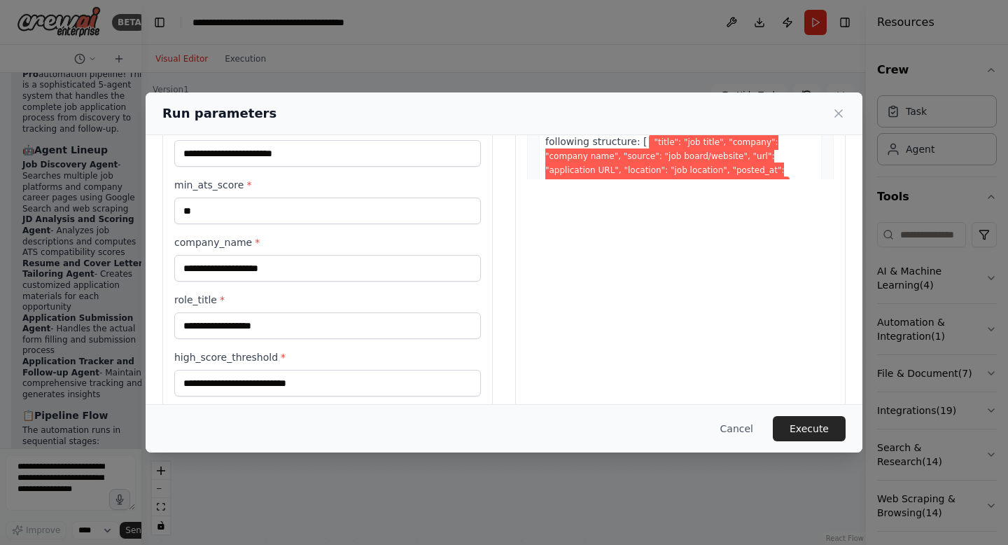
scroll to position [314, 0]
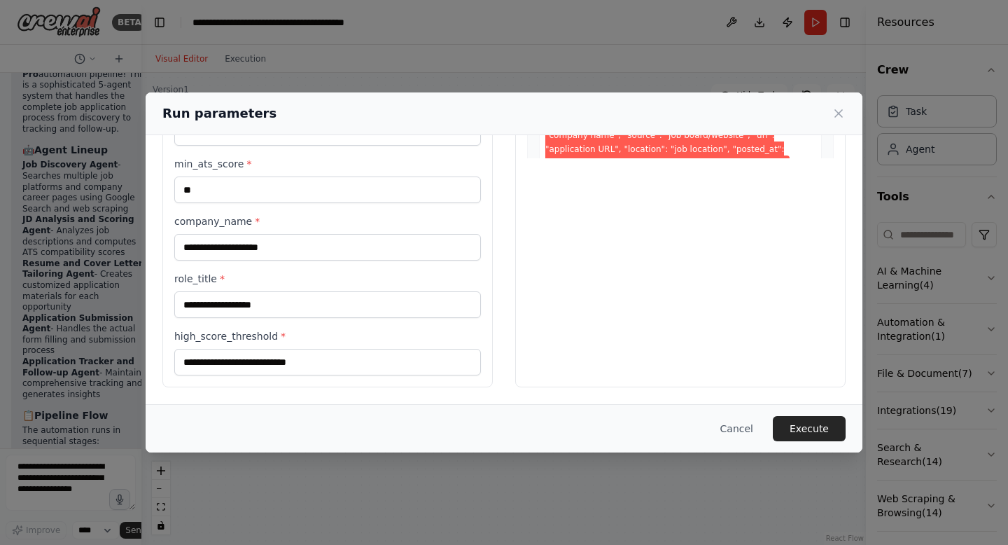
type input "**********"
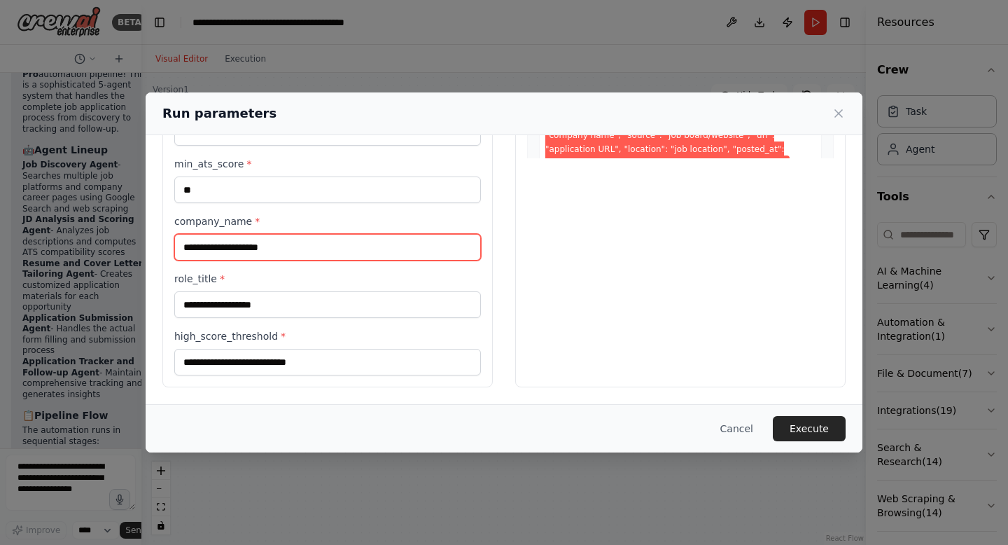
click at [246, 248] on input "company_name *" at bounding box center [327, 247] width 307 height 27
type input "*"
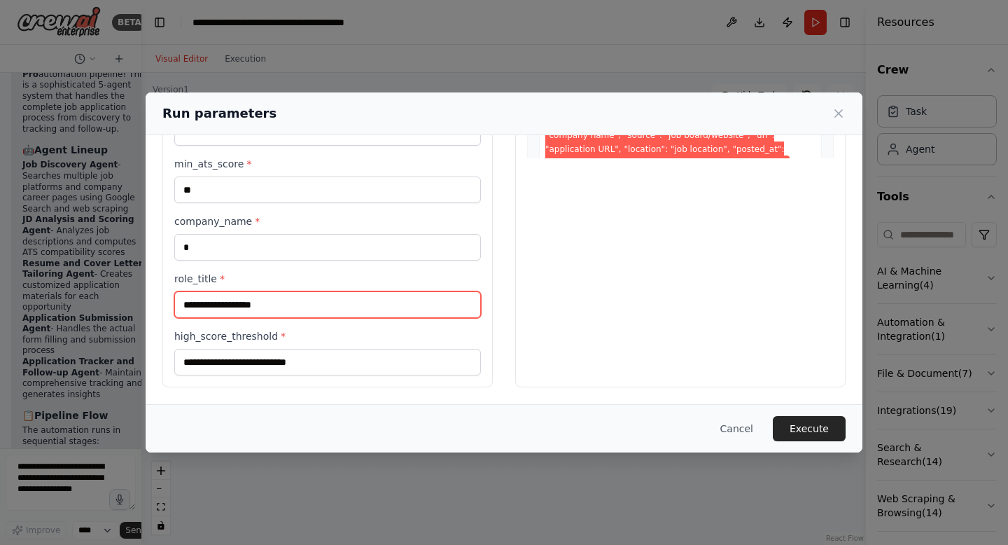
click at [231, 300] on input "role_title *" at bounding box center [327, 304] width 307 height 27
type input "*"
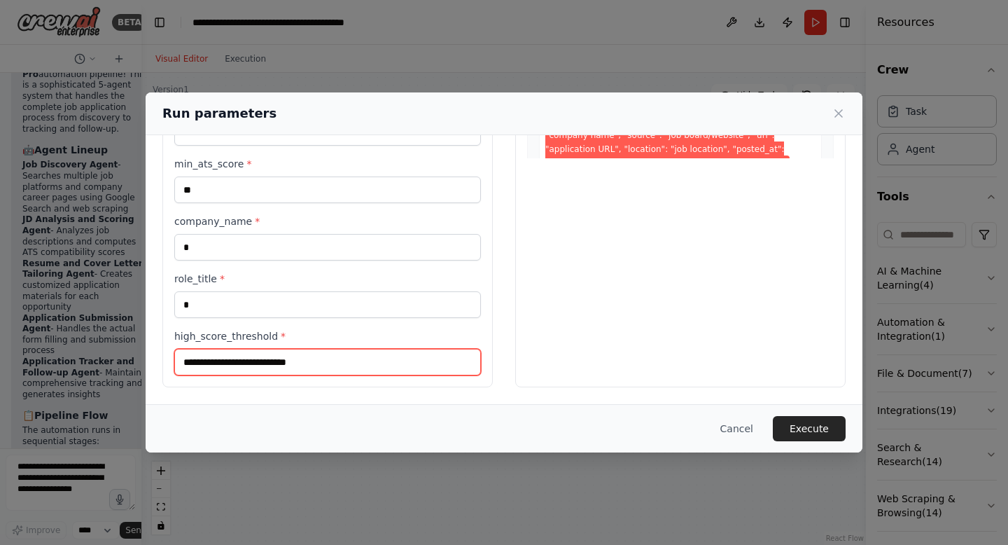
click at [231, 356] on input "high_score_threshold *" at bounding box center [327, 362] width 307 height 27
type input "*"
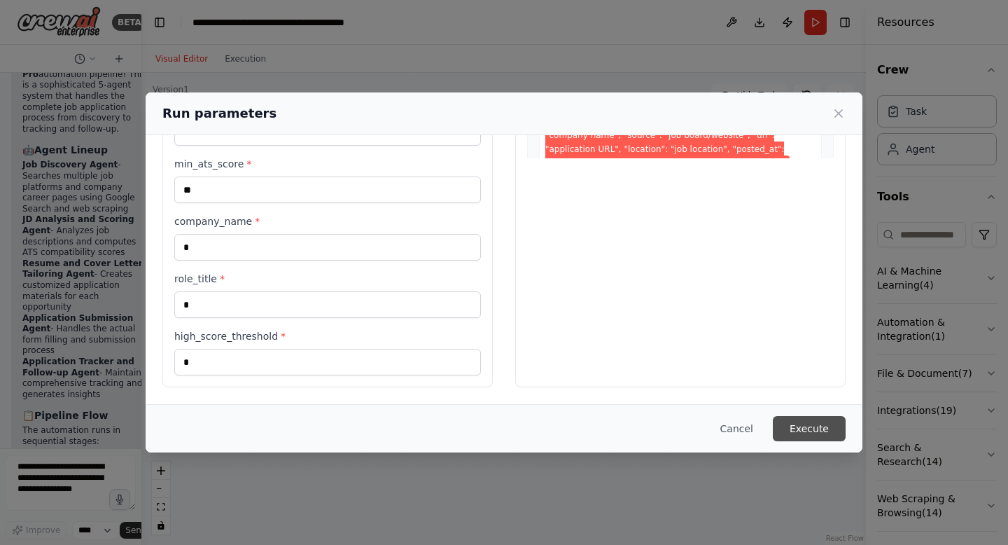
click at [803, 435] on button "Execute" at bounding box center [809, 428] width 73 height 25
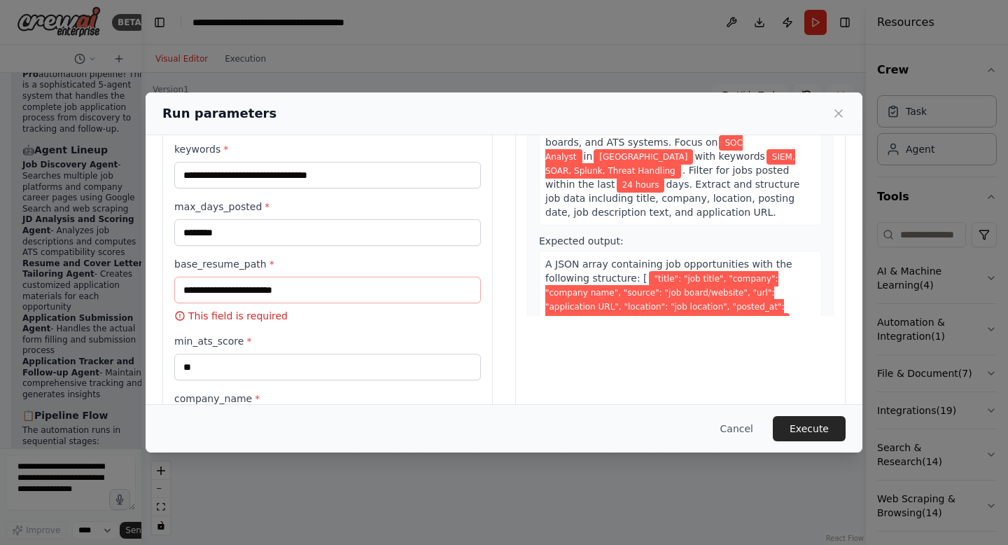
scroll to position [149, 0]
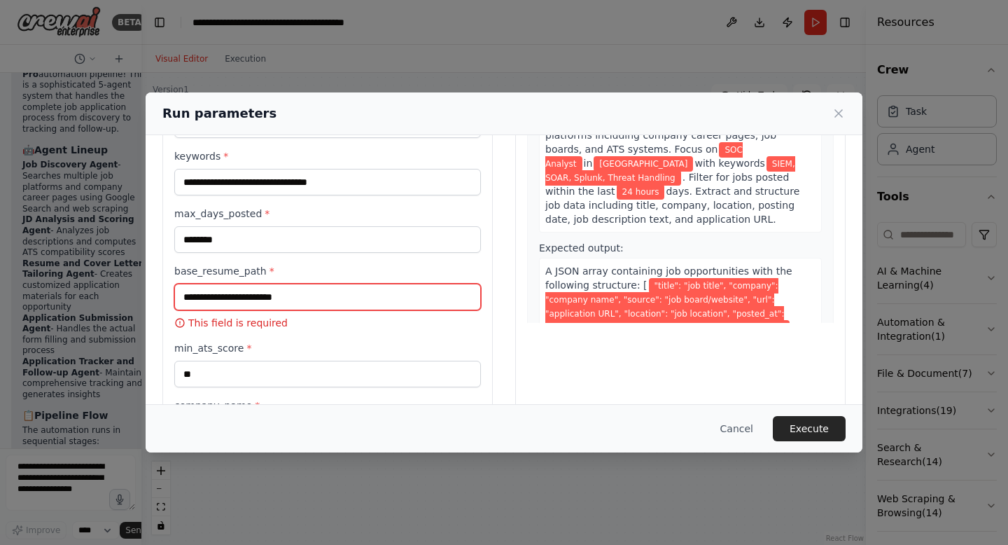
click at [353, 301] on input "base_resume_path *" at bounding box center [327, 296] width 307 height 27
paste input "**********"
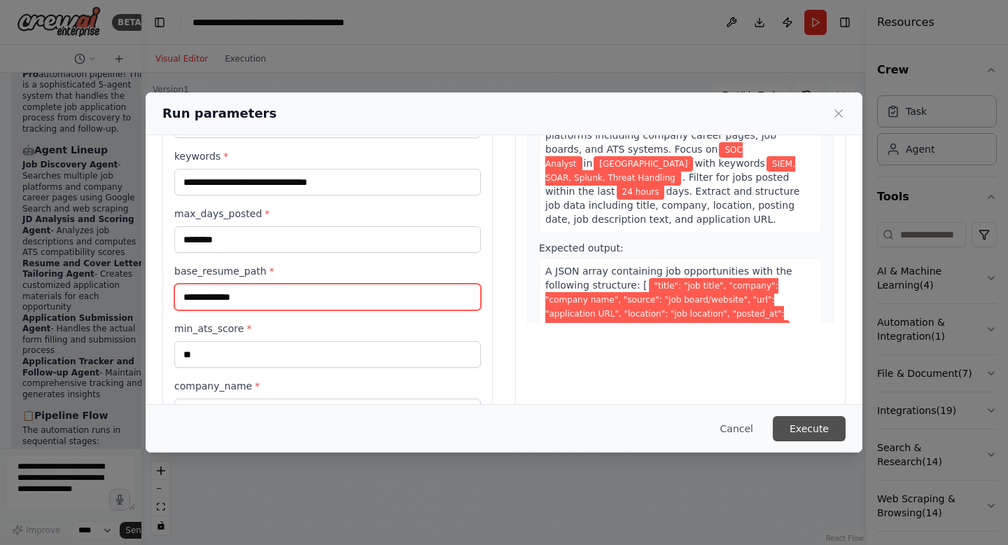
type input "**********"
click at [832, 430] on button "Execute" at bounding box center [809, 428] width 73 height 25
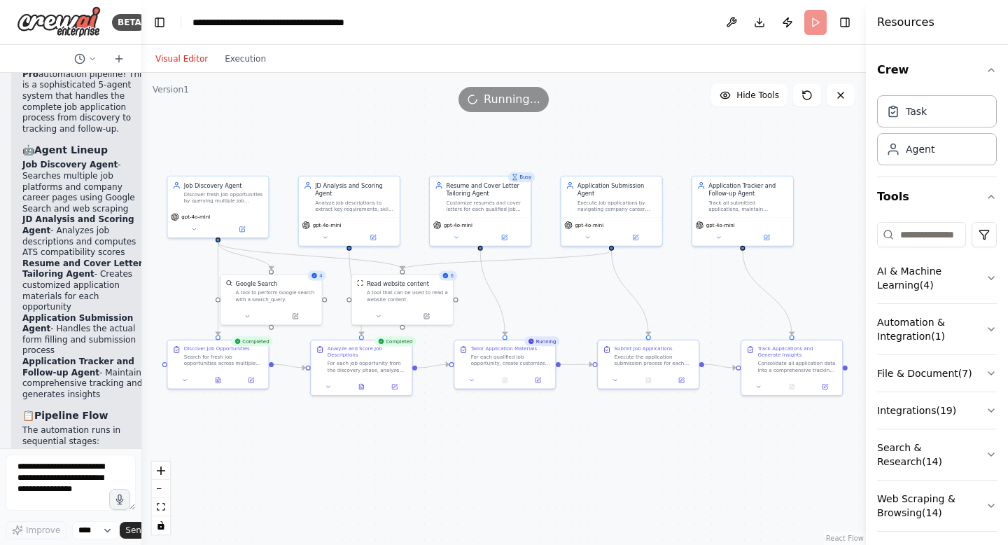
drag, startPoint x: 741, startPoint y: 330, endPoint x: 704, endPoint y: 302, distance: 45.5
click at [704, 302] on div ".deletable-edge-delete-btn { width: 20px; height: 20px; border: 0px solid #ffff…" at bounding box center [503, 309] width 724 height 472
click at [235, 64] on button "Execution" at bounding box center [245, 58] width 58 height 17
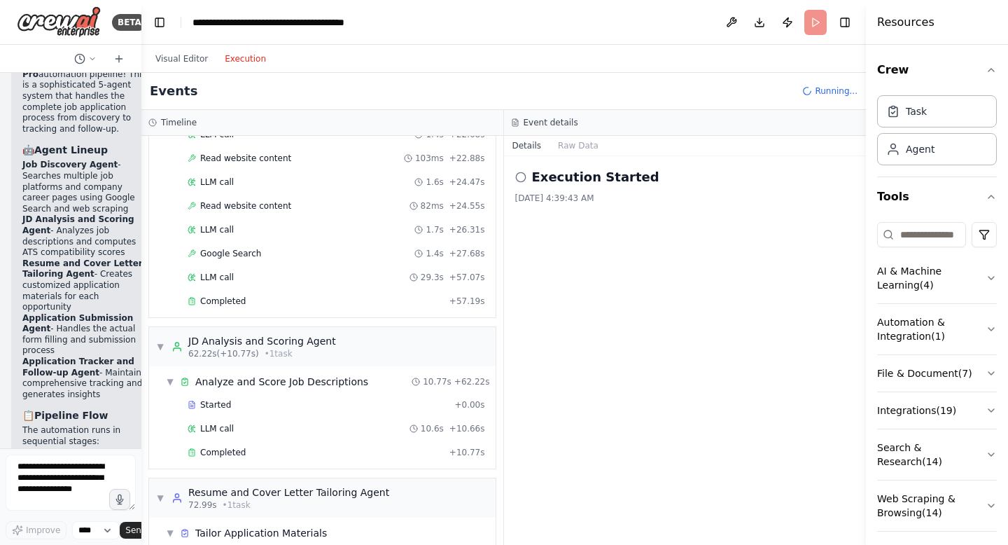
scroll to position [549, 0]
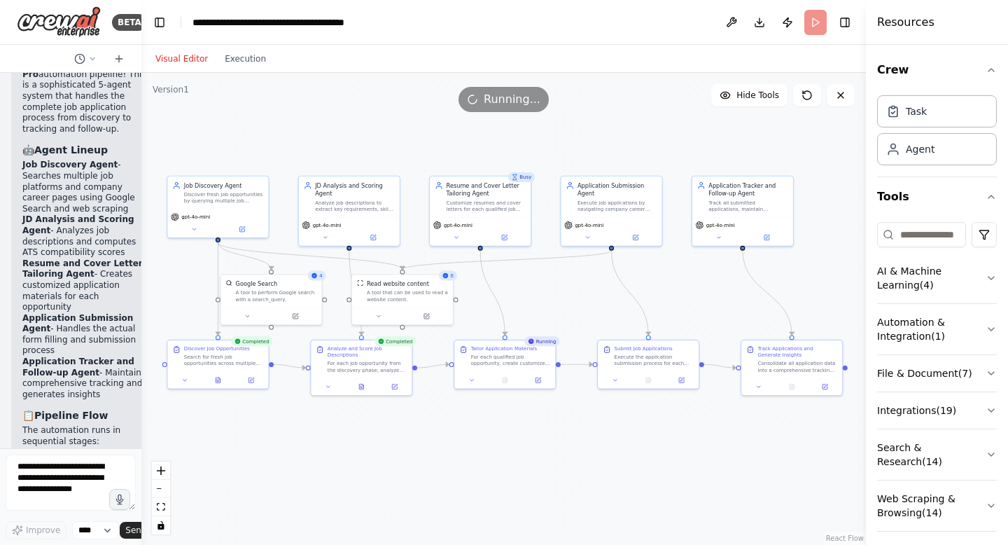
click at [181, 58] on button "Visual Editor" at bounding box center [181, 58] width 69 height 17
click at [463, 215] on div "Resume and Cover Letter Tailoring Agent Customize resumes and cover letters for…" at bounding box center [480, 194] width 101 height 41
click at [459, 236] on button at bounding box center [456, 236] width 46 height 10
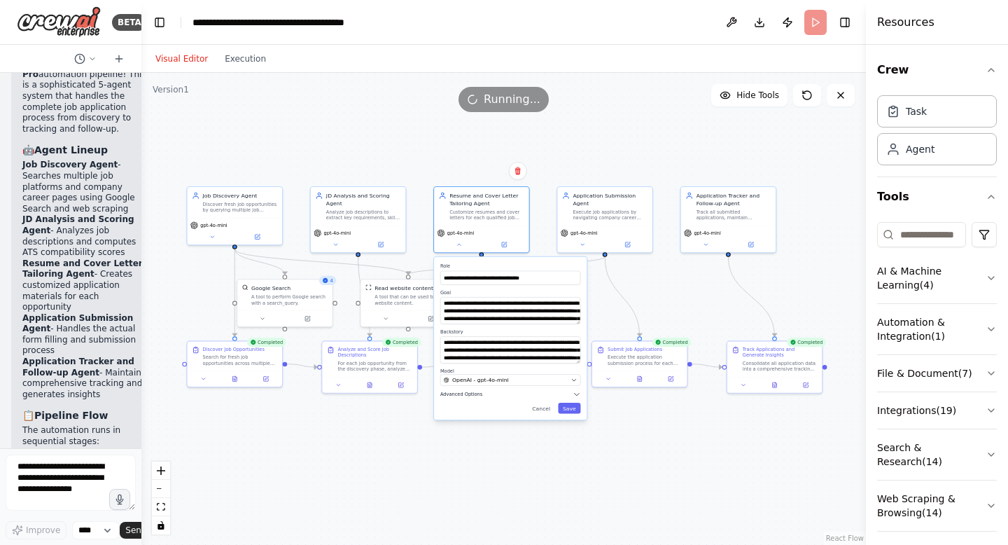
click at [577, 392] on icon "button" at bounding box center [577, 394] width 8 height 8
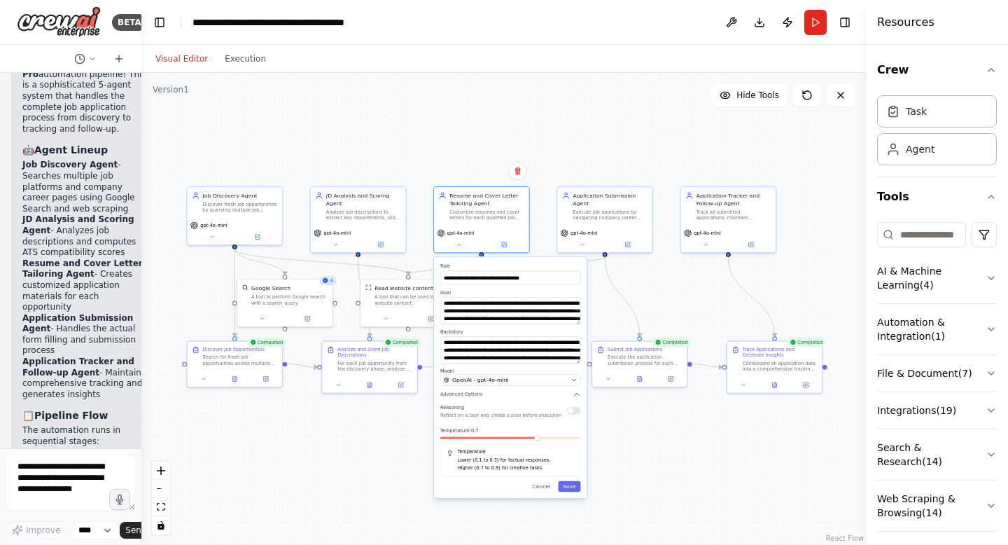
click at [664, 477] on div ".deletable-edge-delete-btn { width: 20px; height: 20px; border: 0px solid #ffff…" at bounding box center [503, 309] width 724 height 472
click at [568, 485] on button "Save" at bounding box center [569, 486] width 22 height 10
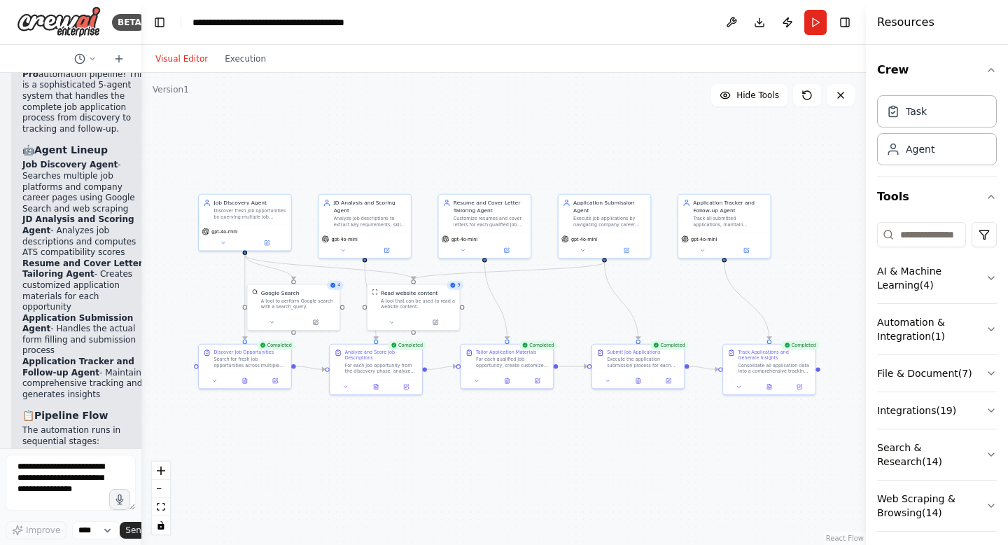
click at [242, 69] on div "Visual Editor Execution" at bounding box center [210, 59] width 127 height 28
click at [245, 57] on button "Execution" at bounding box center [245, 58] width 58 height 17
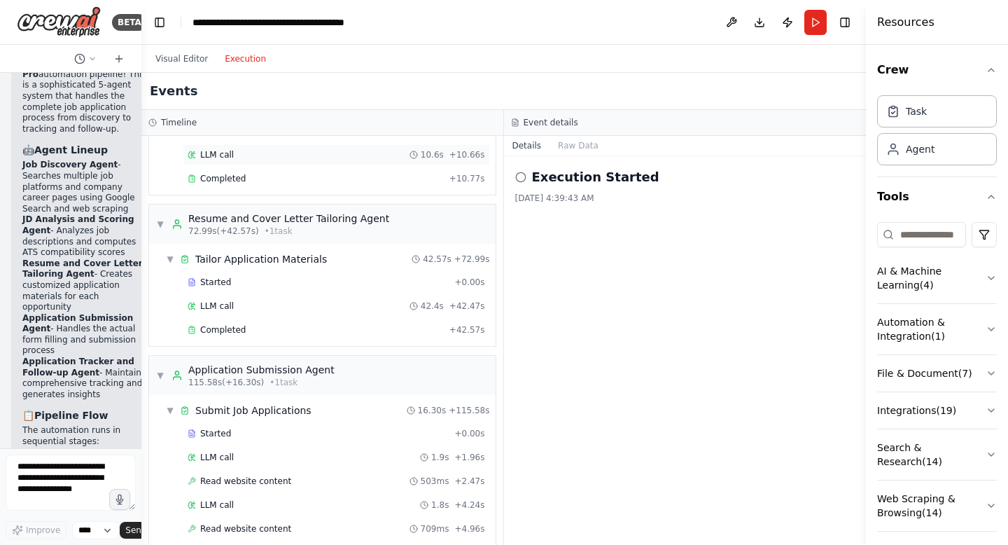
scroll to position [1018, 0]
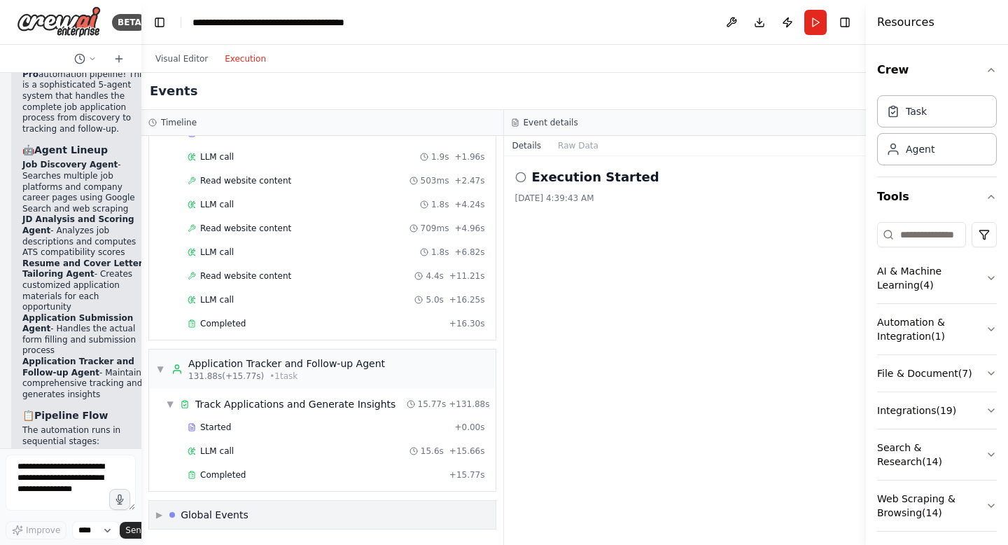
click at [158, 512] on span "▶" at bounding box center [159, 514] width 6 height 11
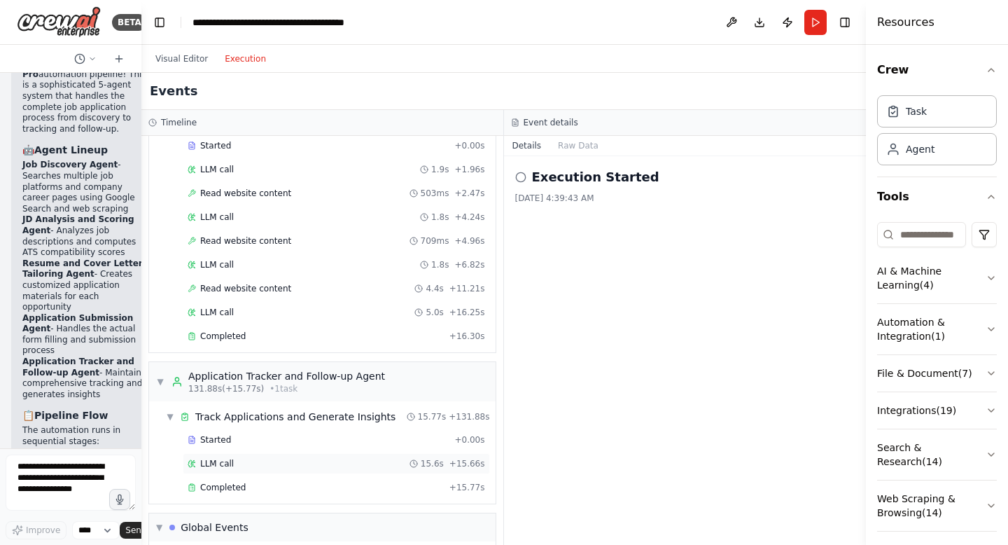
scroll to position [939, 0]
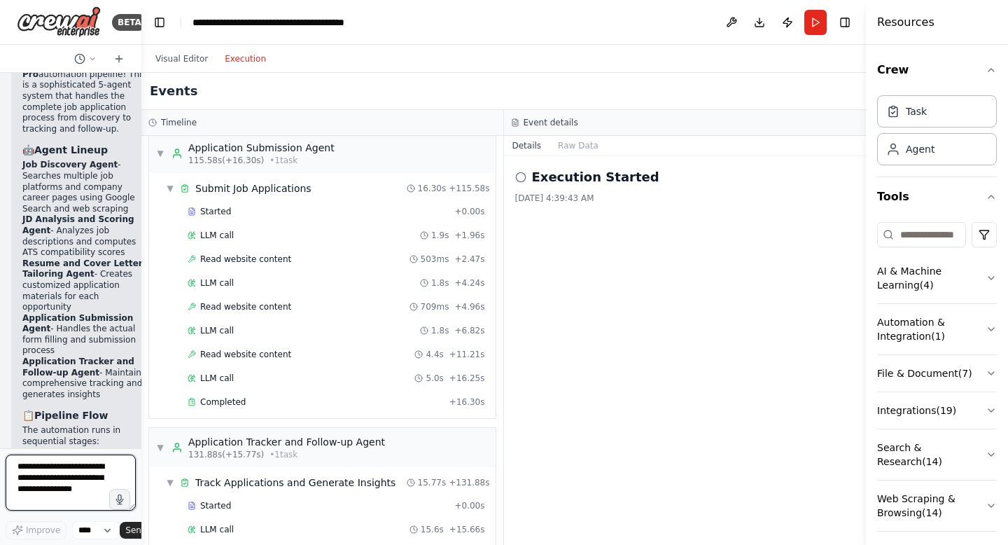
click at [48, 477] on textarea at bounding box center [71, 482] width 130 height 56
type textarea "**********"
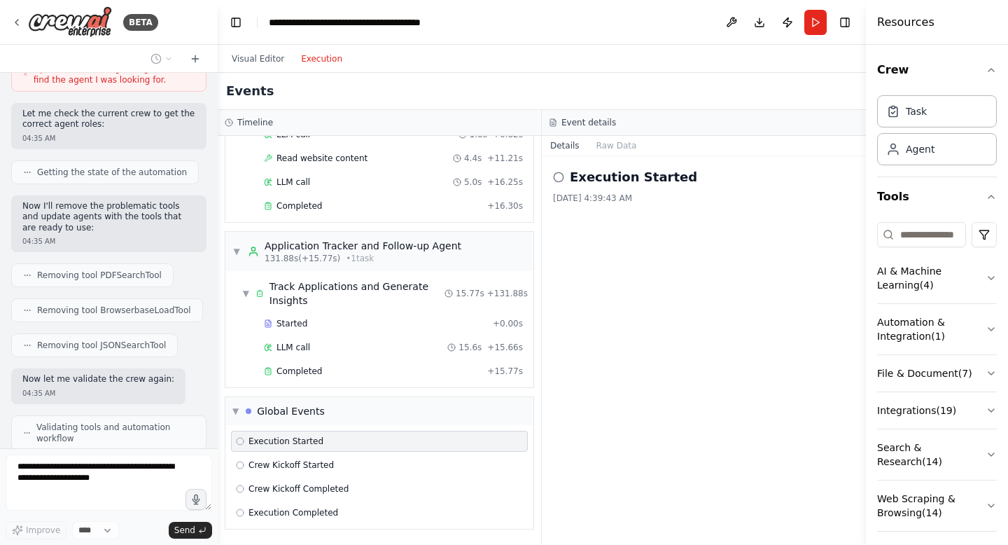
scroll to position [1317, 0]
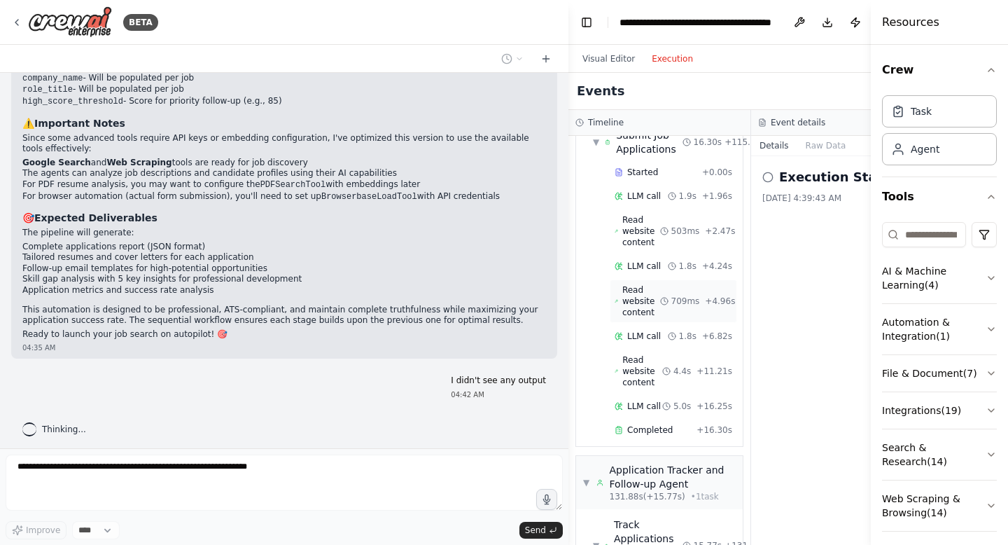
drag, startPoint x: 141, startPoint y: 276, endPoint x: 674, endPoint y: 346, distance: 537.8
click at [674, 346] on div "BETA Here’s a single, ready-to-paste prompt for building an AI-agent (CrewAI/La…" at bounding box center [504, 272] width 1008 height 545
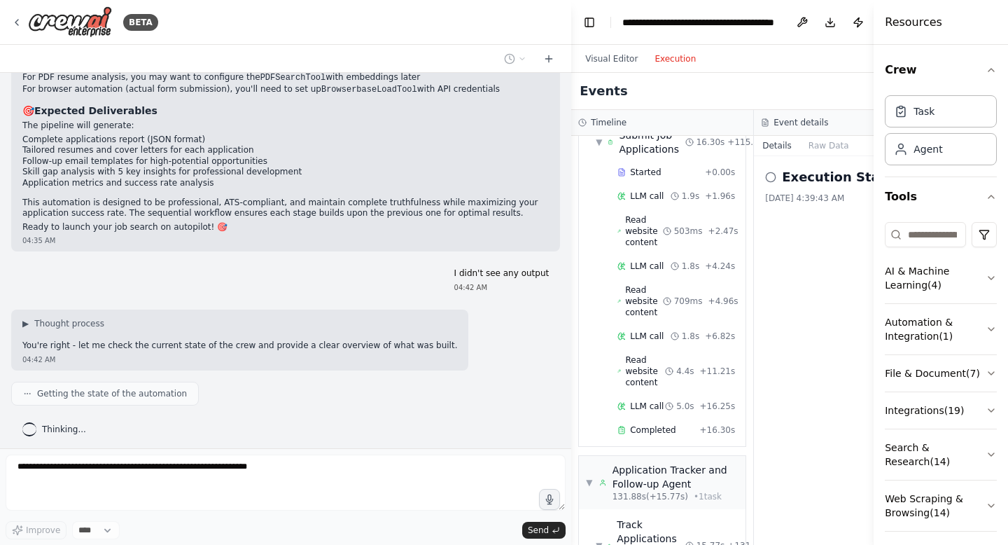
drag, startPoint x: 571, startPoint y: 307, endPoint x: 760, endPoint y: 332, distance: 190.8
click at [760, 332] on div "BETA Here’s a single, ready-to-paste prompt for building an AI-agent (CrewAI/La…" at bounding box center [504, 272] width 1008 height 545
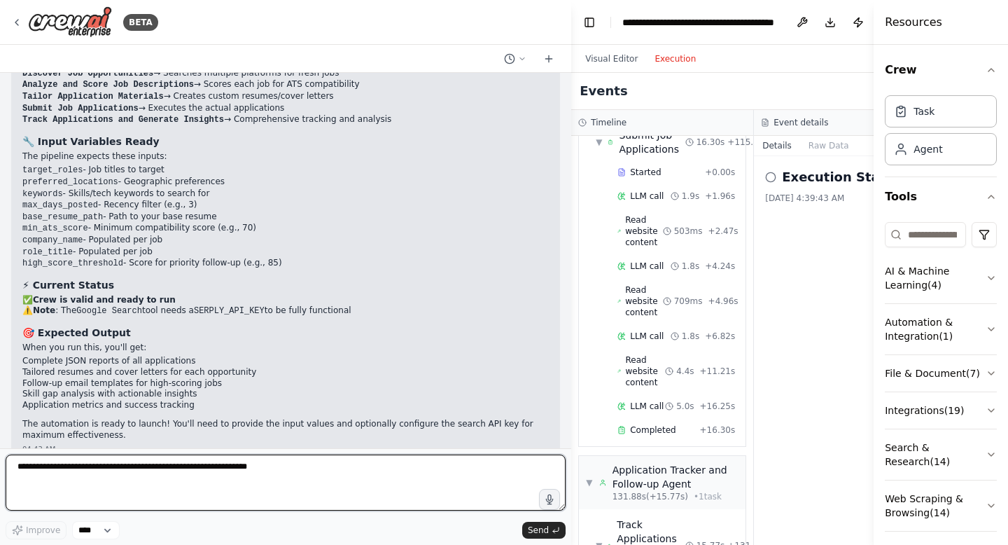
scroll to position [2793, 0]
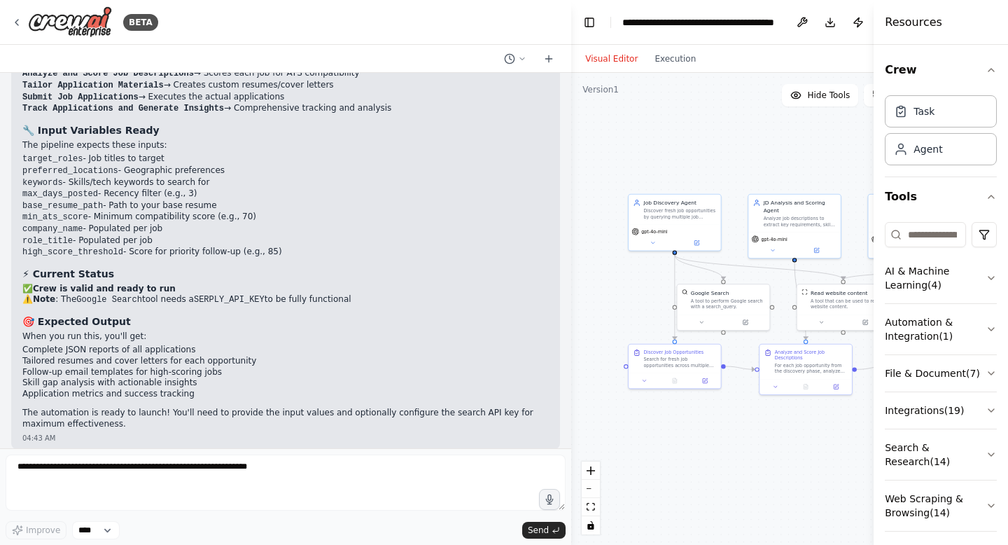
click at [612, 66] on button "Visual Editor" at bounding box center [611, 58] width 69 height 17
click at [592, 508] on icon "fit view" at bounding box center [591, 507] width 8 height 8
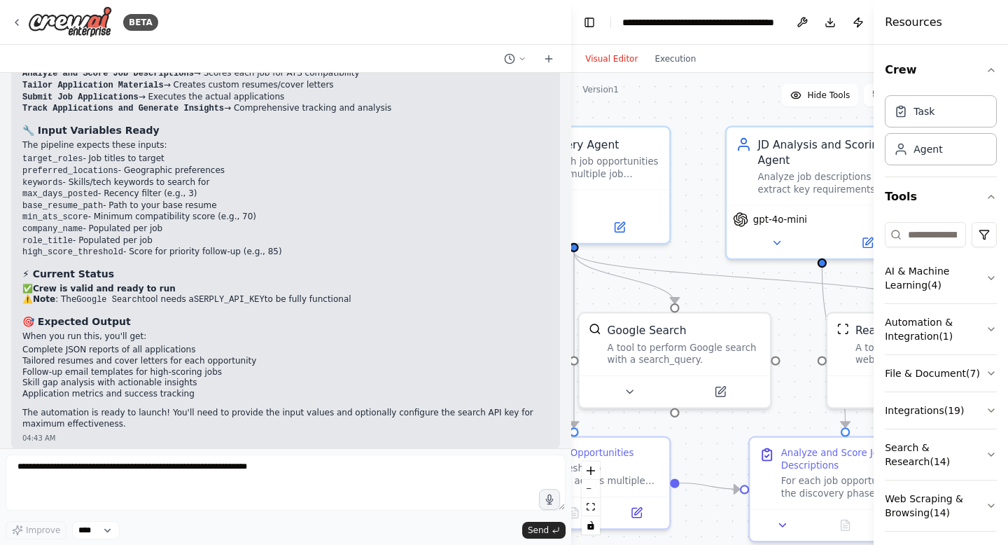
drag, startPoint x: 606, startPoint y: 328, endPoint x: 807, endPoint y: 323, distance: 200.9
click at [807, 323] on div ".deletable-edge-delete-btn { width: 20px; height: 20px; border: 0px solid #ffff…" at bounding box center [753, 309] width 365 height 472
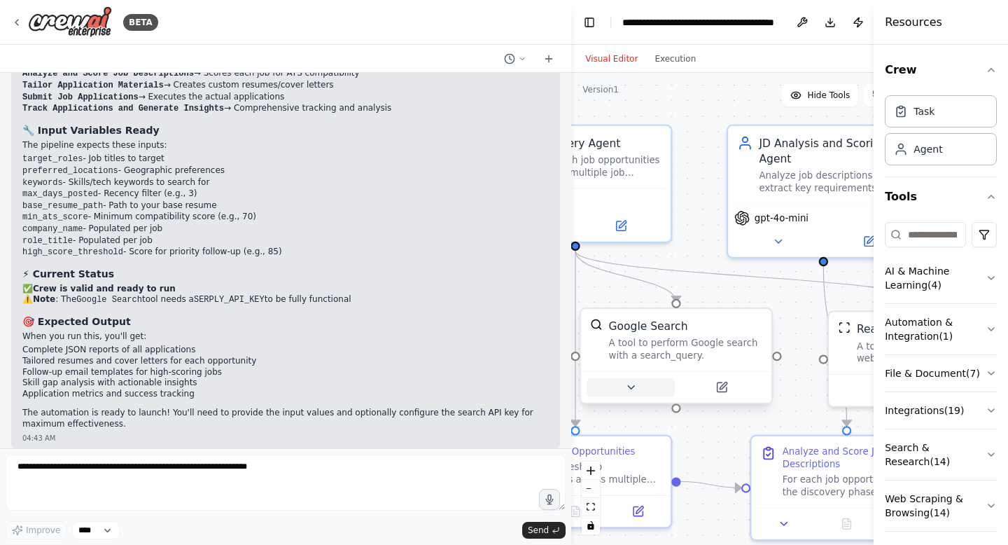
click at [657, 386] on button at bounding box center [630, 387] width 87 height 19
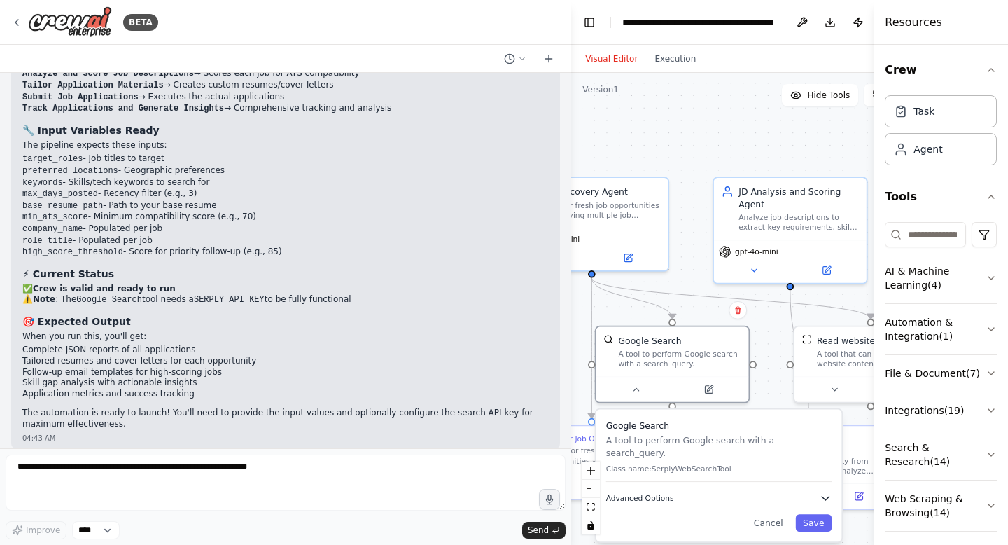
click at [830, 491] on icon "button" at bounding box center [826, 497] width 13 height 13
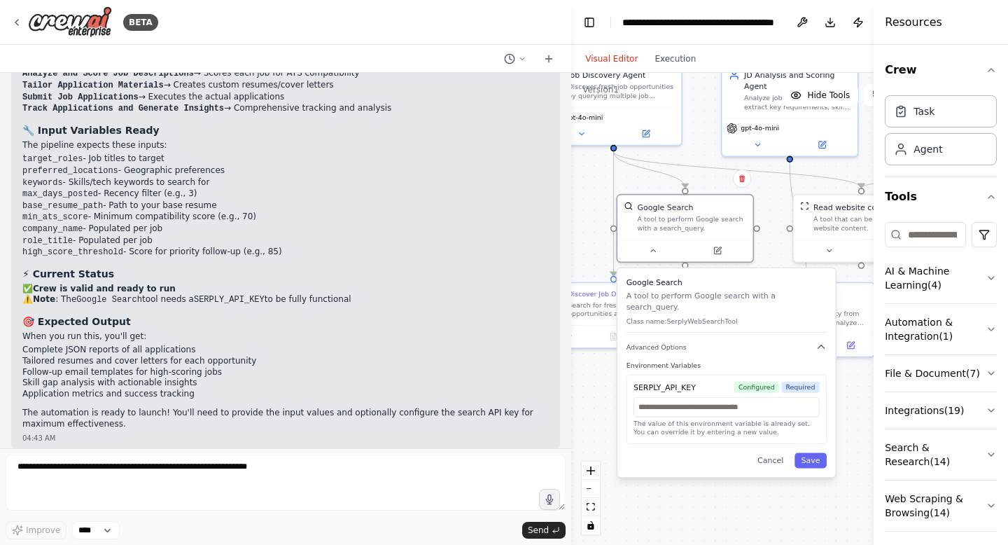
drag, startPoint x: 860, startPoint y: 528, endPoint x: 855, endPoint y: 378, distance: 149.9
click at [855, 378] on div ".deletable-edge-delete-btn { width: 20px; height: 20px; border: 0px solid #ffff…" at bounding box center [753, 309] width 365 height 472
click at [808, 452] on button "Save" at bounding box center [810, 459] width 32 height 15
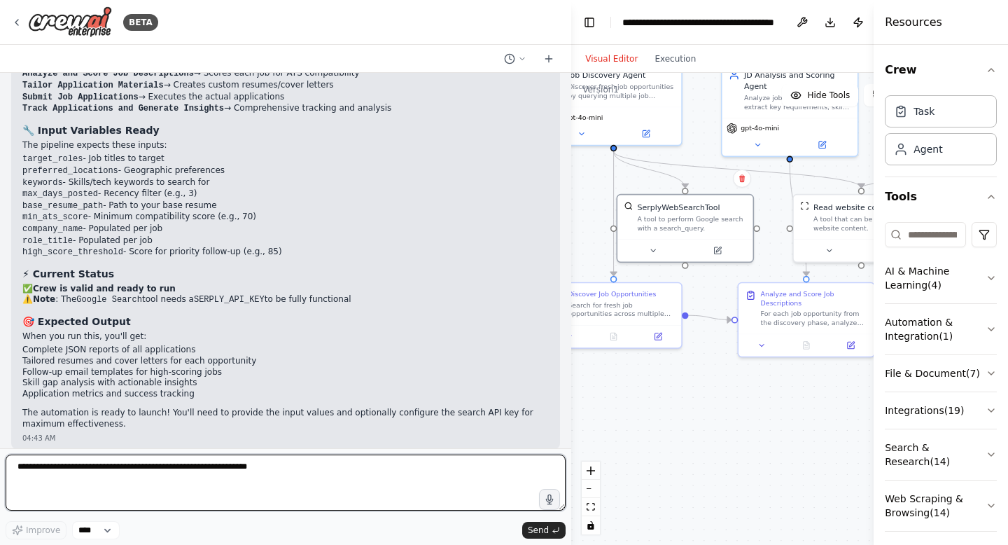
click at [371, 457] on textarea at bounding box center [286, 482] width 560 height 56
type textarea "****"
